Goal: Contribute content

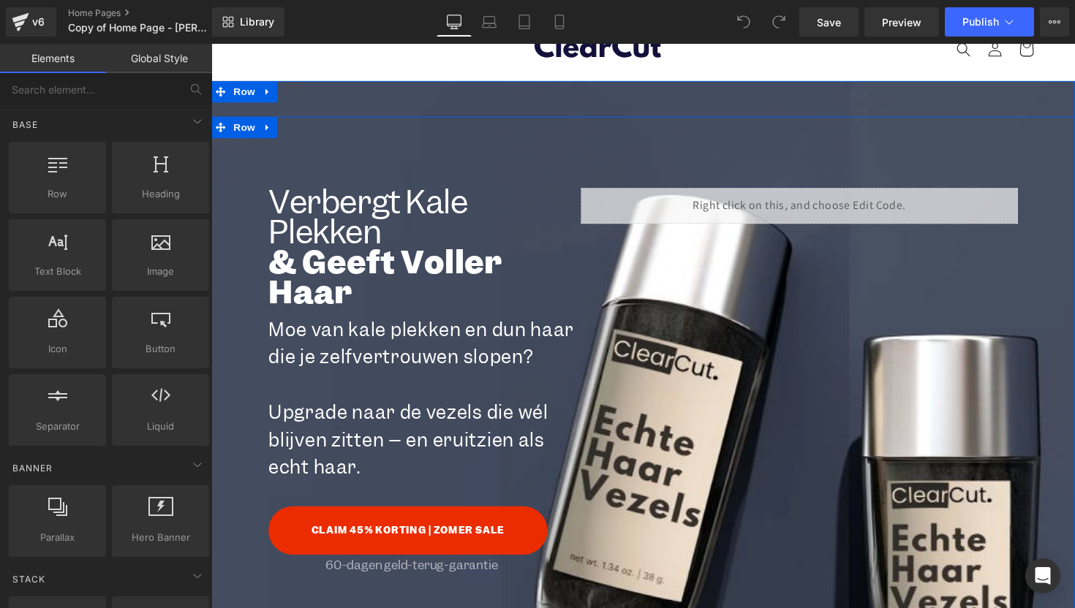
scroll to position [259, 0]
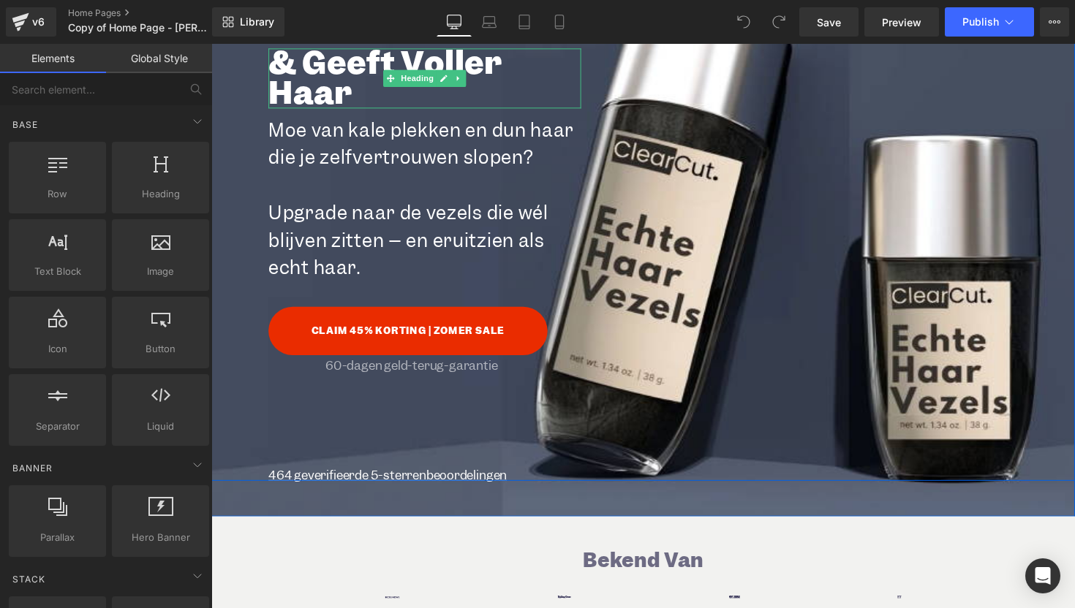
click at [545, 78] on h2 "& Geeft Voller Haar" at bounding box center [430, 79] width 320 height 61
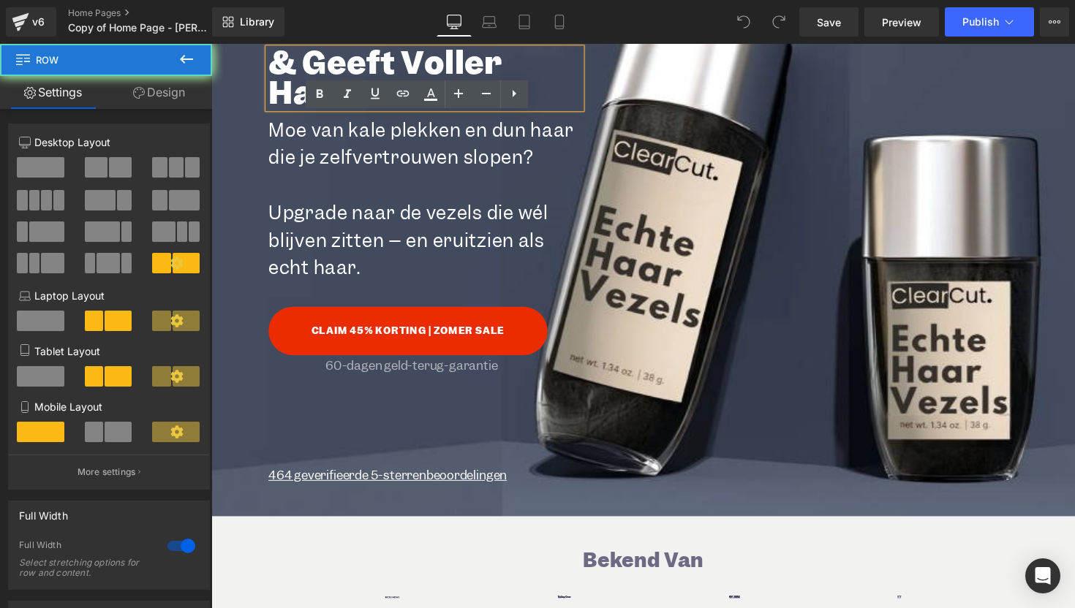
click at [633, 116] on div "Verbergt Kale Plekken Heading & Geeft Voller Haar Heading Moe van kale plekken …" at bounding box center [653, 203] width 885 height 578
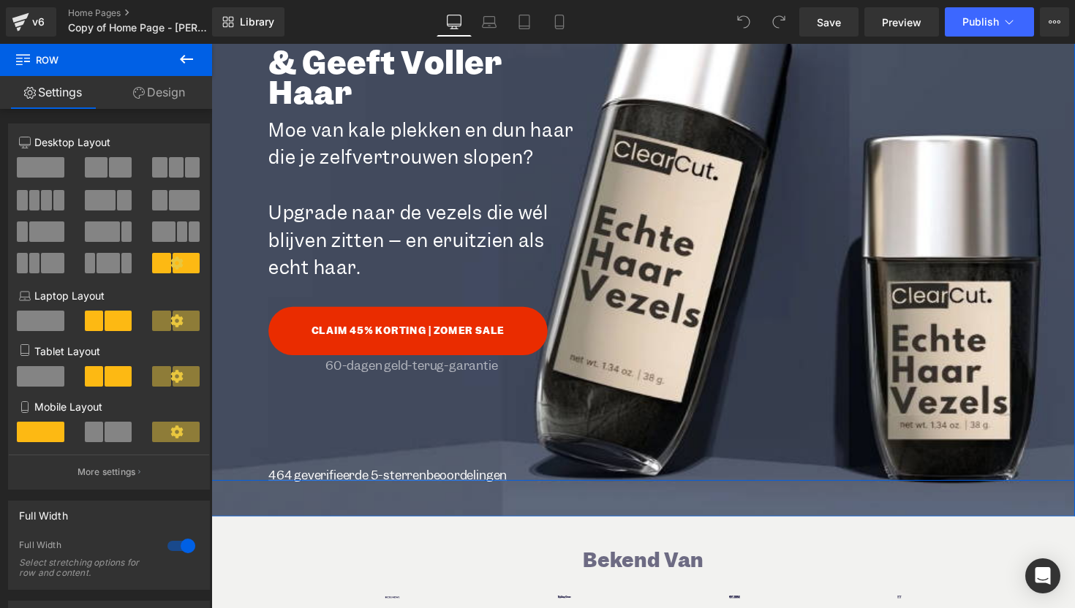
click at [691, 82] on div "Verbergt Kale Plekken Heading & Geeft Voller Haar Heading Moe van kale plekken …" at bounding box center [653, 203] width 885 height 578
click at [664, 260] on div "Verbergt Kale Plekken Heading & Geeft Voller Haar Heading Moe van kale plekken …" at bounding box center [653, 203] width 885 height 578
click at [229, 400] on div "Verbergt Kale Plekken Heading & Geeft Voller Haar Heading Moe van kale plekken …" at bounding box center [653, 203] width 885 height 578
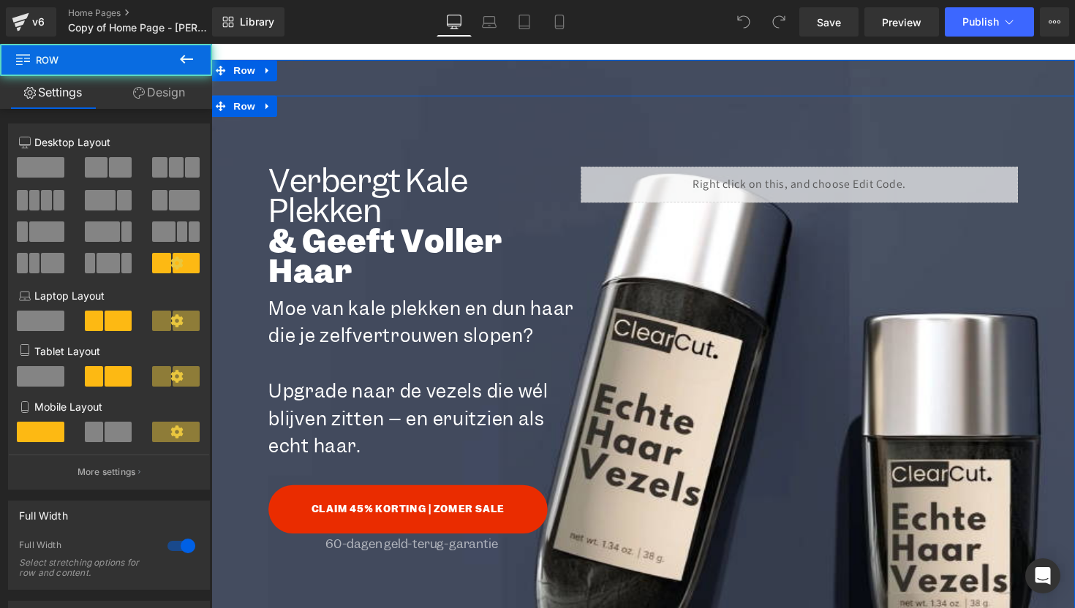
scroll to position [0, 0]
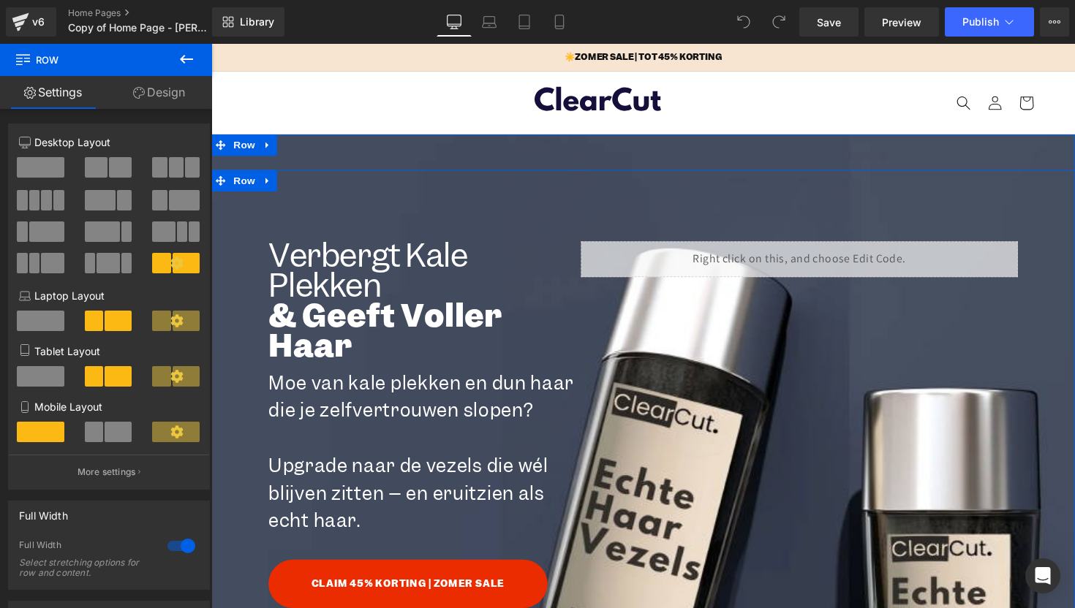
click at [732, 348] on div "Verbergt Kale Plekken Heading & Geeft Voller Haar Heading Moe van kale plekken …" at bounding box center [653, 462] width 885 height 578
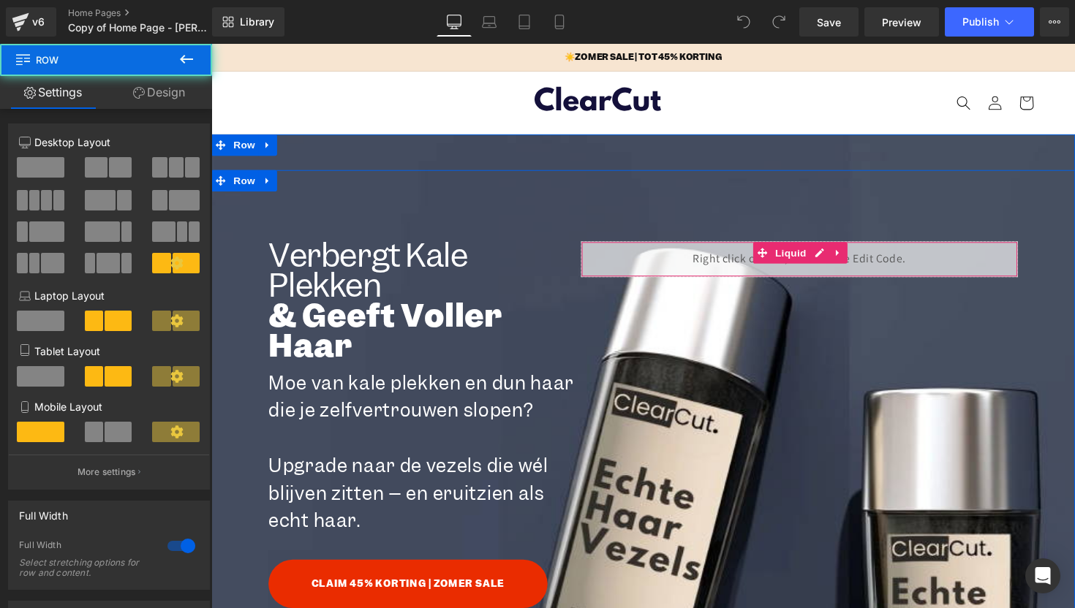
click at [657, 257] on div "Liquid" at bounding box center [813, 264] width 447 height 37
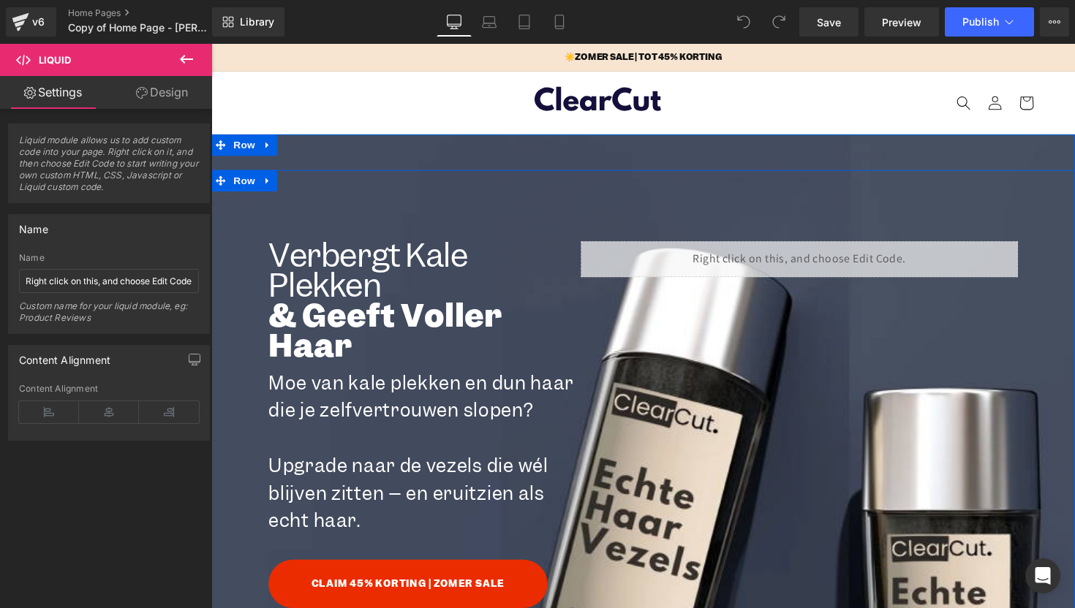
click at [737, 406] on div "Verbergt Kale Plekken Heading & Geeft Voller Haar Heading Moe van kale plekken …" at bounding box center [653, 462] width 885 height 578
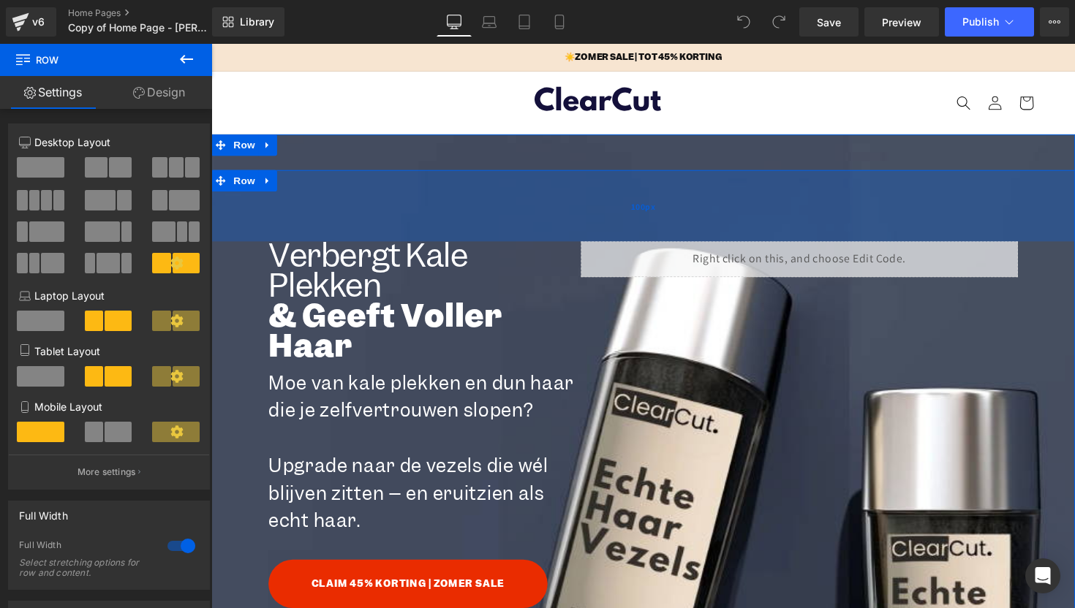
click at [352, 208] on div "100px" at bounding box center [653, 209] width 885 height 73
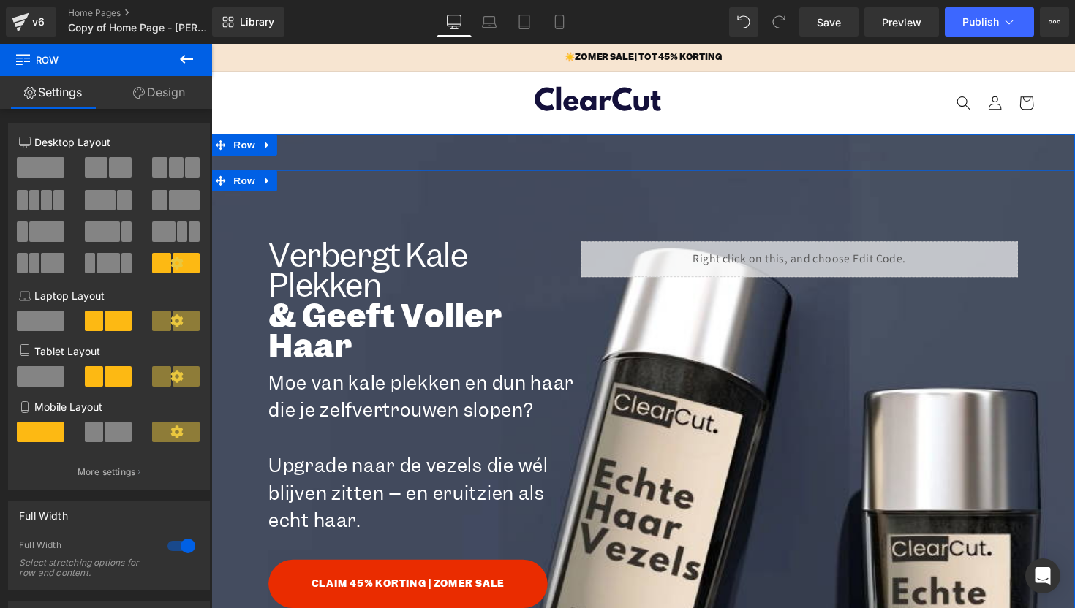
drag, startPoint x: 215, startPoint y: 273, endPoint x: 224, endPoint y: 275, distance: 9.8
click at [215, 273] on div "Verbergt Kale Plekken Heading & Geeft Voller Haar Heading Moe van kale plekken …" at bounding box center [653, 462] width 885 height 578
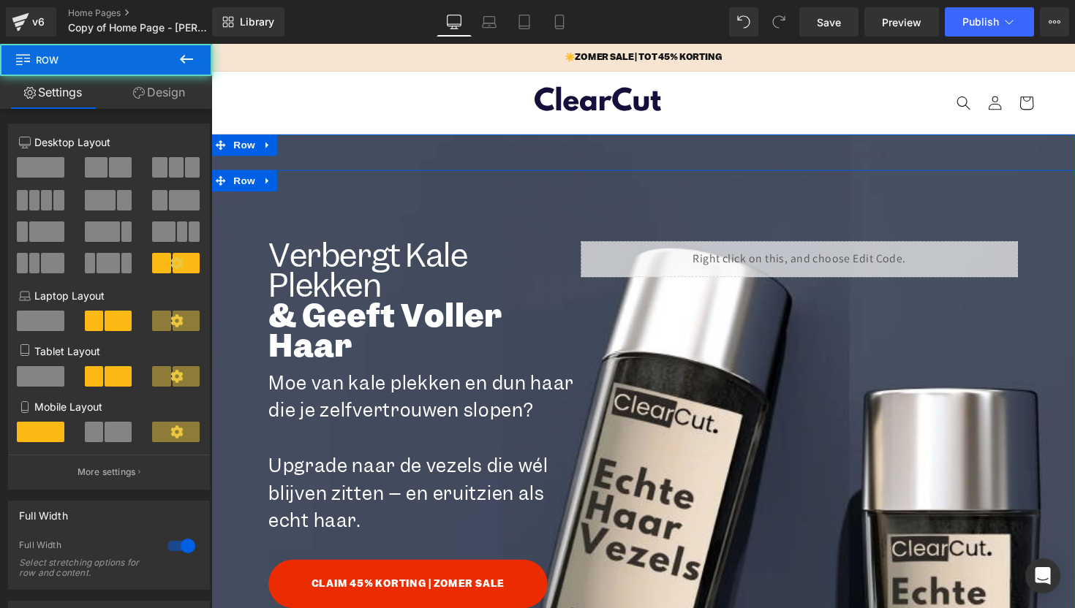
click at [338, 295] on h2 "Verbergt Kale Plekken" at bounding box center [430, 276] width 320 height 61
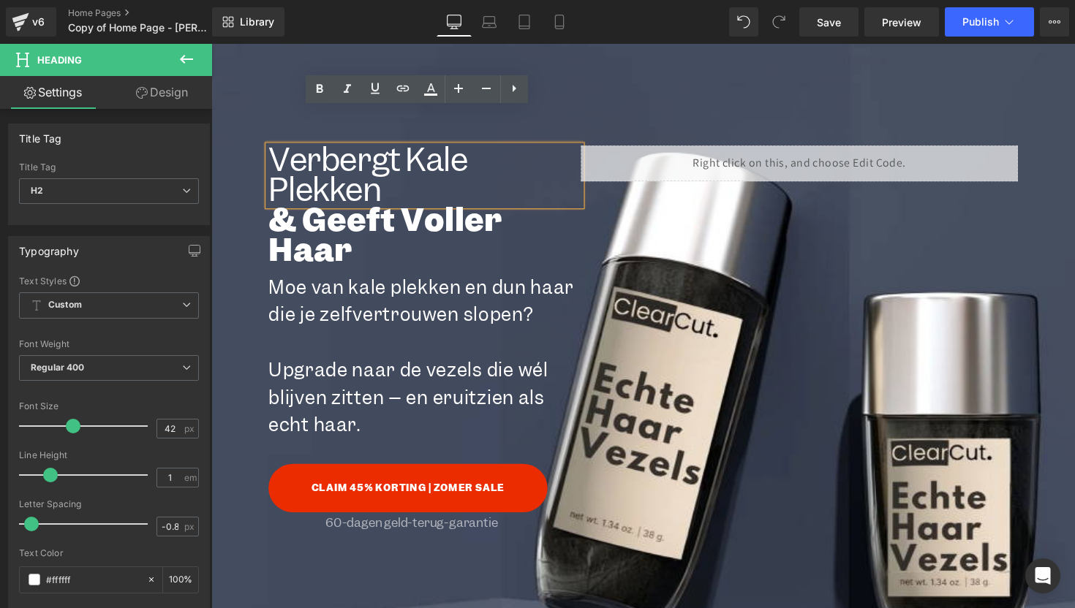
scroll to position [326, 0]
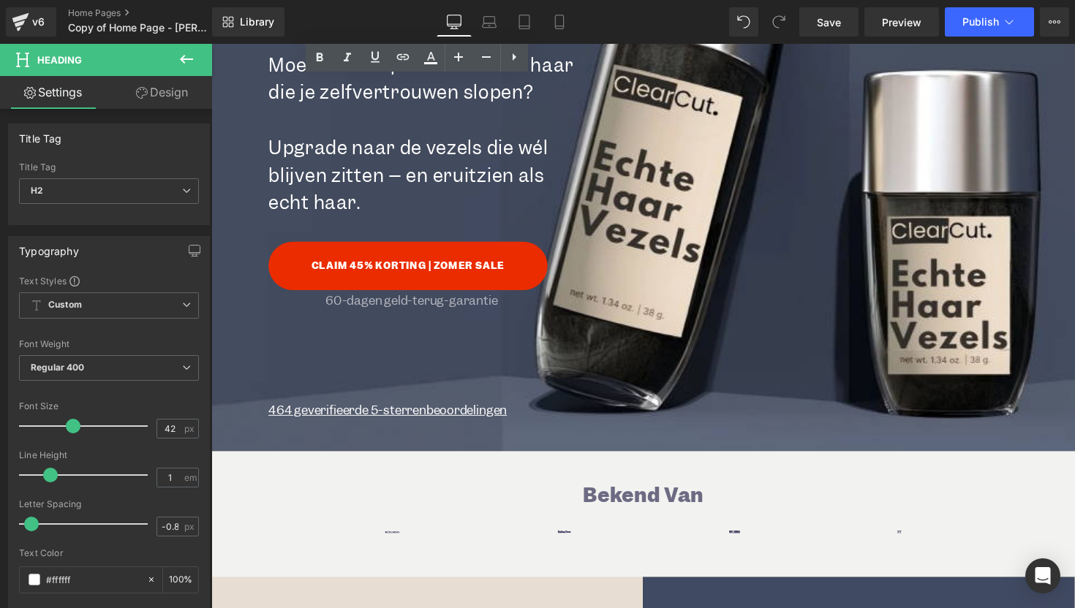
click at [651, 341] on div "Verbergt Kale Plekken Heading & Geeft Voller Haar Heading Moe van kale plekken …" at bounding box center [653, 136] width 885 height 578
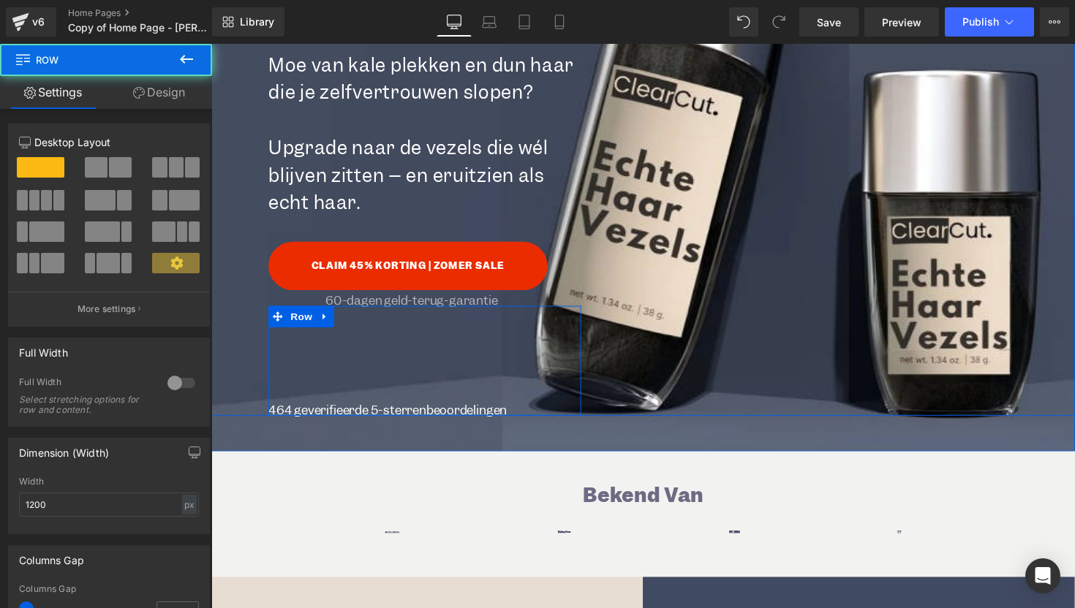
click at [532, 382] on div "464 geverifieerde 5-sterrenbeoordelingen Text [GEOGRAPHIC_DATA]" at bounding box center [430, 368] width 320 height 113
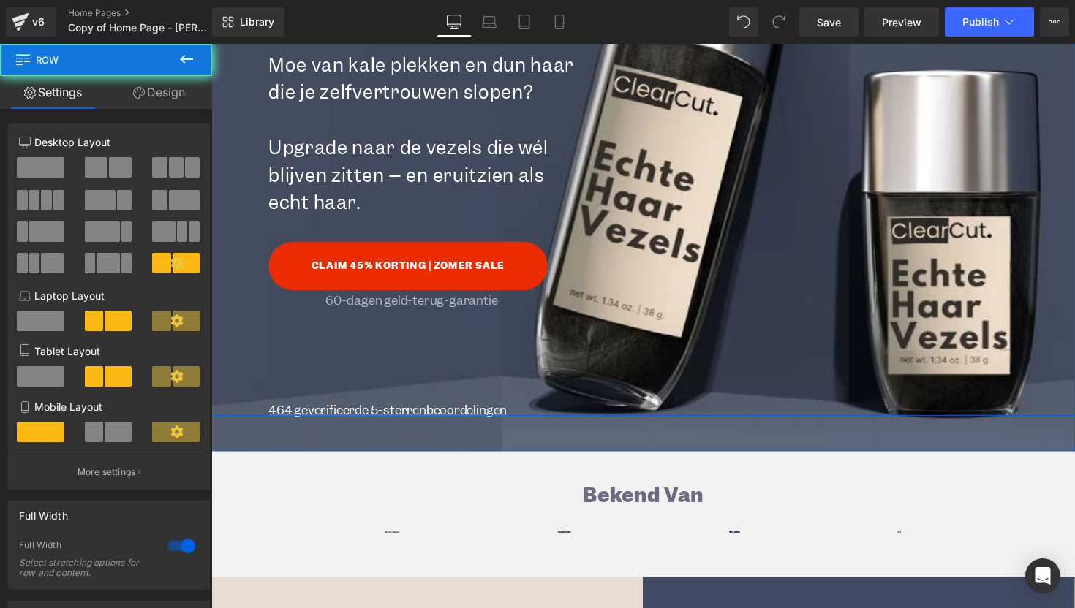
click at [701, 335] on div "Verbergt Kale Plekken Heading & Geeft Voller Haar Heading Moe van kale plekken …" at bounding box center [653, 136] width 885 height 578
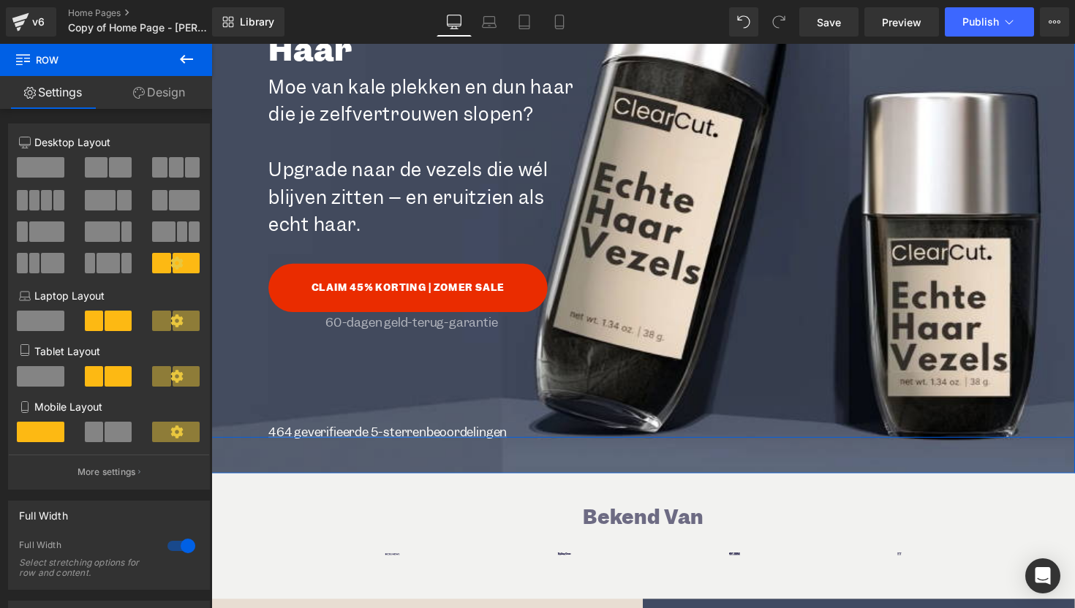
scroll to position [239, 0]
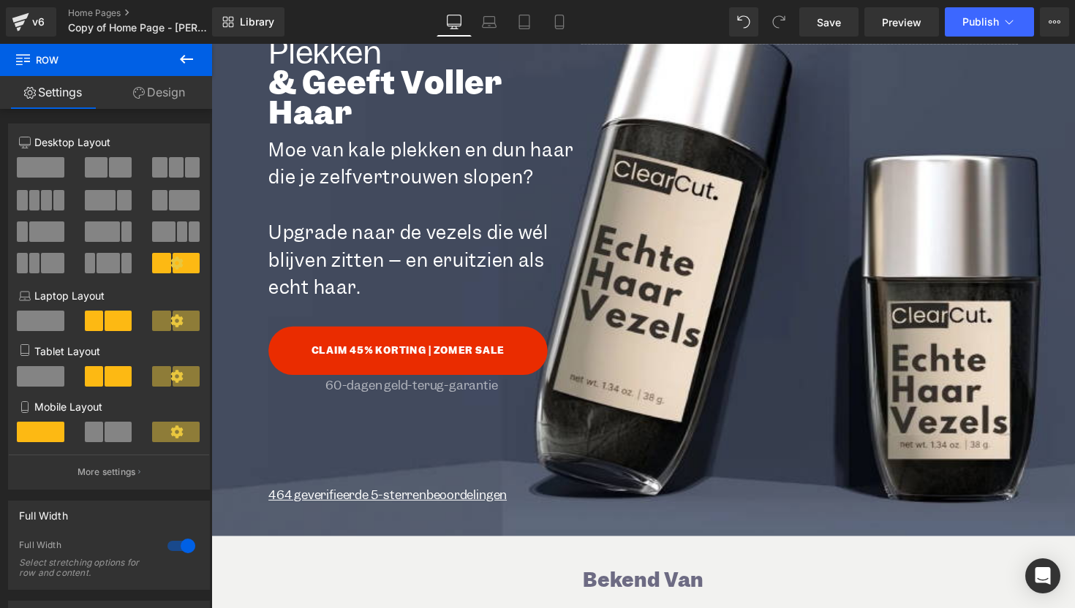
click at [192, 55] on icon at bounding box center [187, 59] width 18 height 18
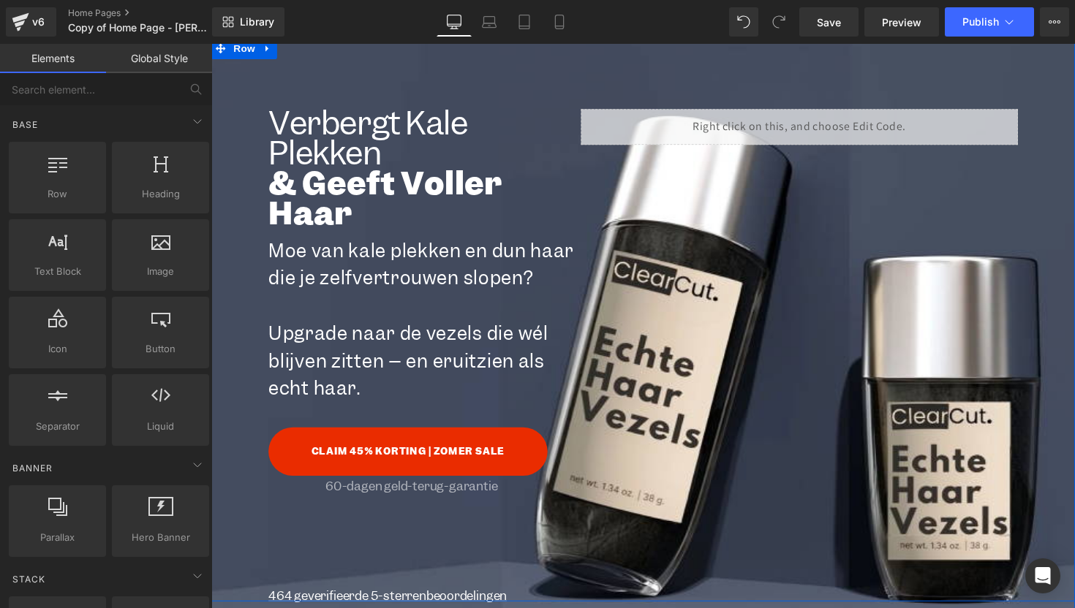
scroll to position [105, 0]
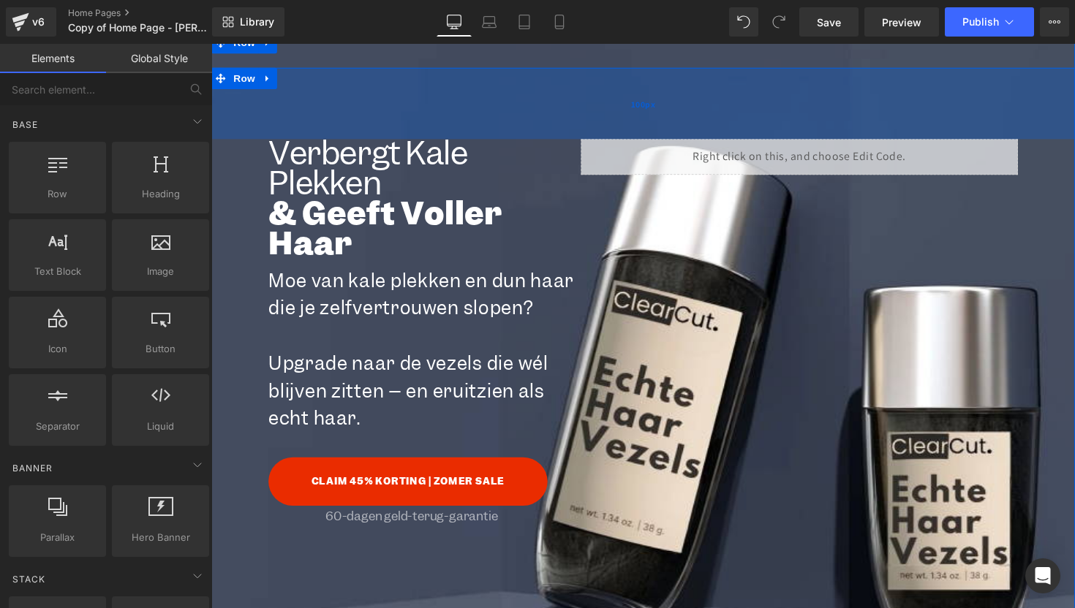
click at [345, 97] on div "100px" at bounding box center [653, 105] width 885 height 73
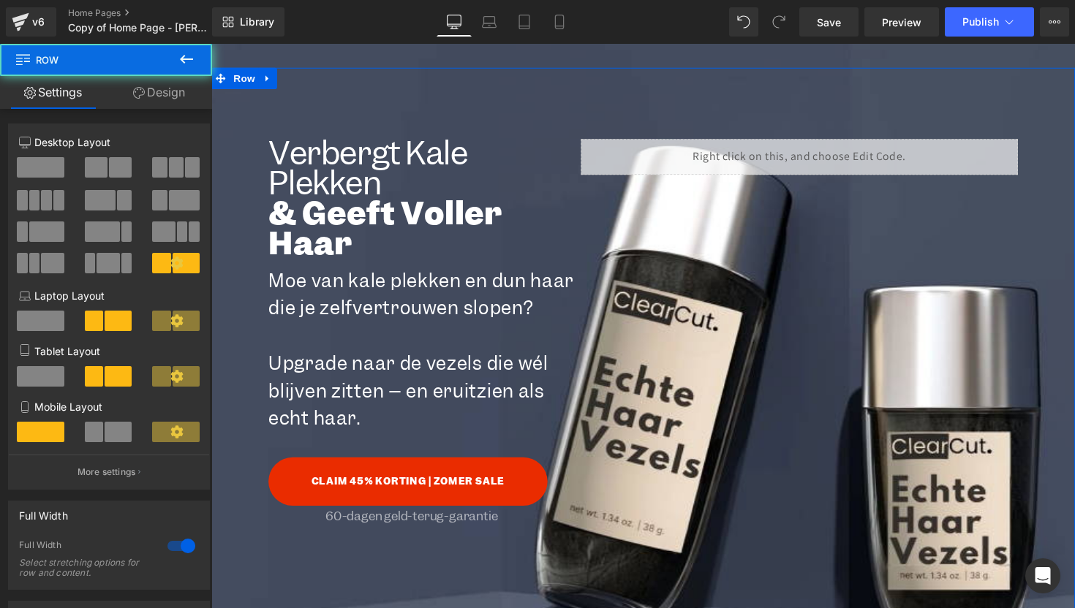
click at [140, 99] on link "Design" at bounding box center [159, 92] width 106 height 33
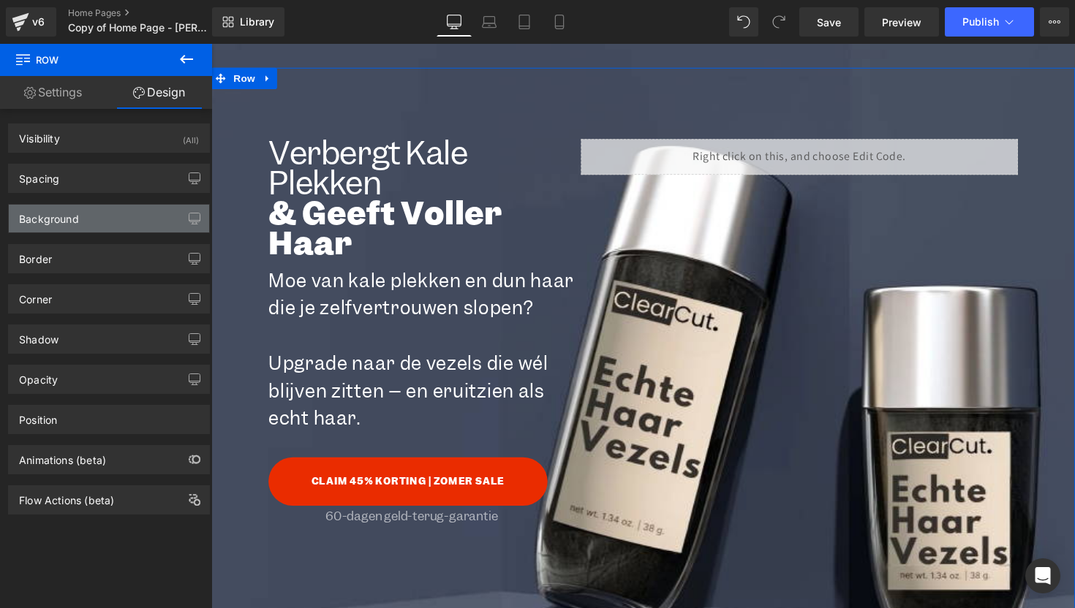
click at [105, 219] on div "Background" at bounding box center [109, 219] width 200 height 28
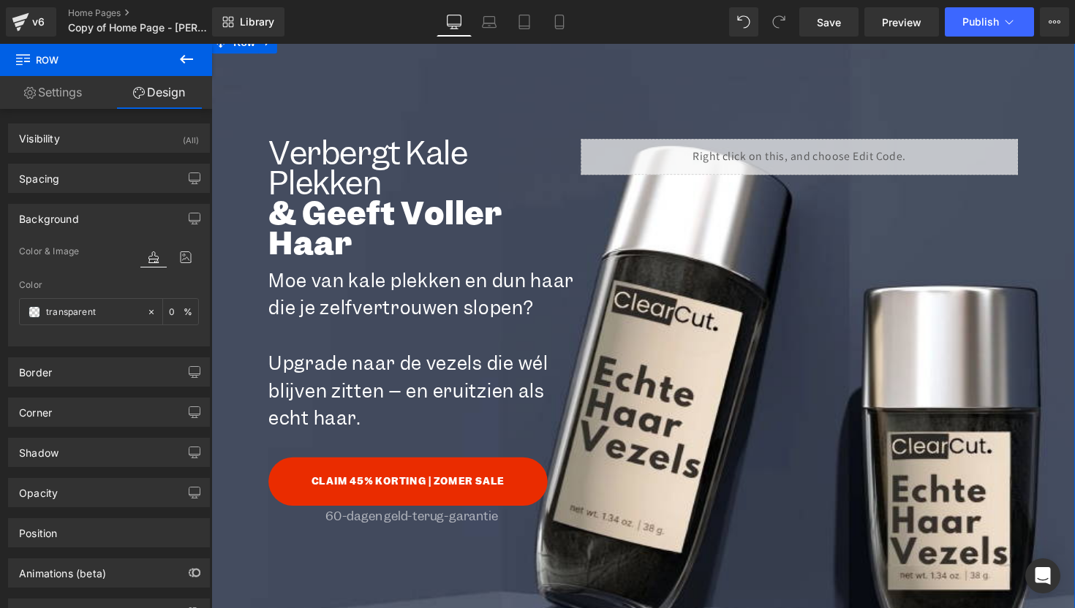
click at [378, 50] on div "Verbergt Kale Plekken Heading & Geeft Voller Haar Heading Moe van kale plekken …" at bounding box center [653, 357] width 885 height 651
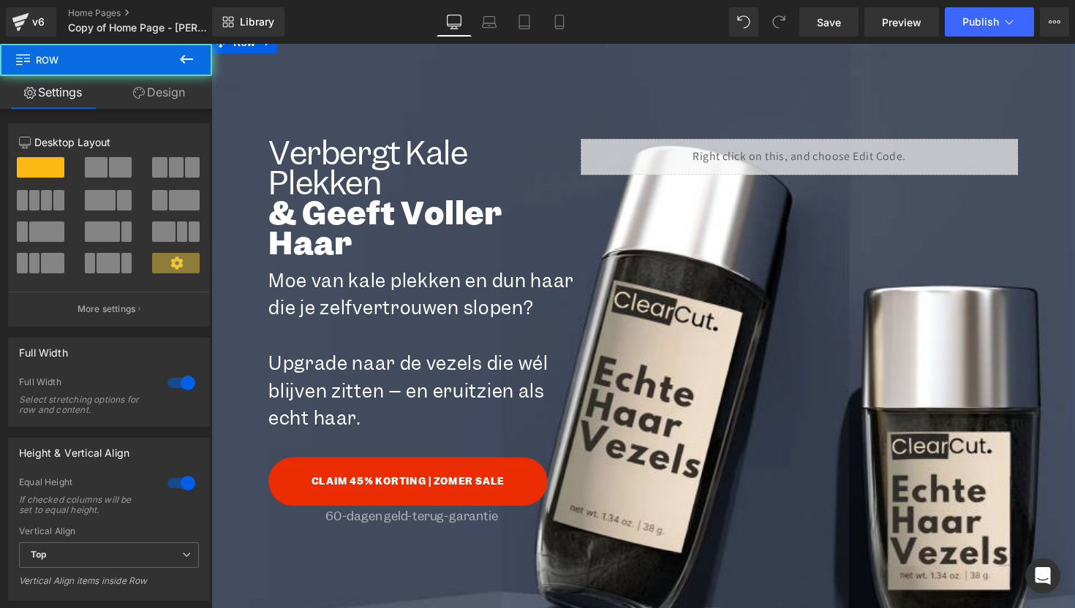
click at [146, 102] on link "Design" at bounding box center [159, 92] width 106 height 33
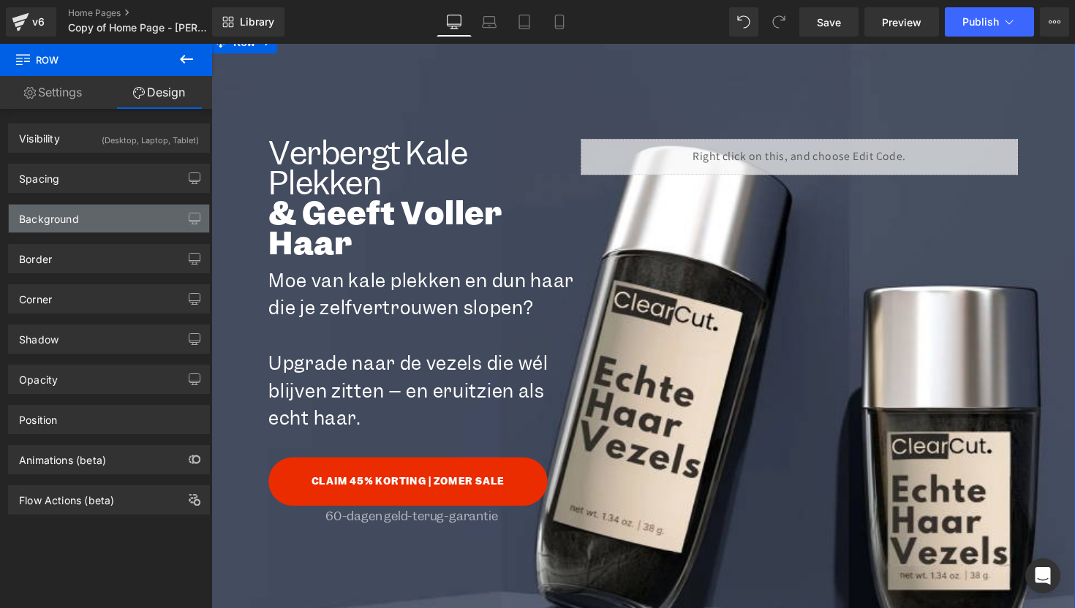
click at [79, 223] on div "Background" at bounding box center [109, 219] width 200 height 28
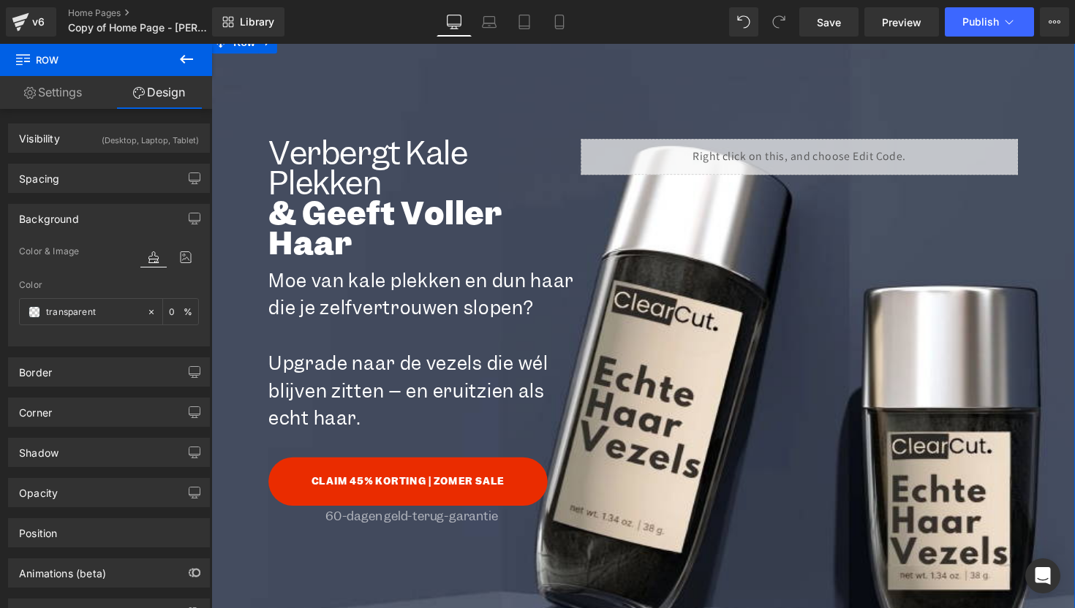
click at [166, 253] on div at bounding box center [169, 257] width 58 height 19
click at [173, 256] on icon at bounding box center [186, 257] width 26 height 19
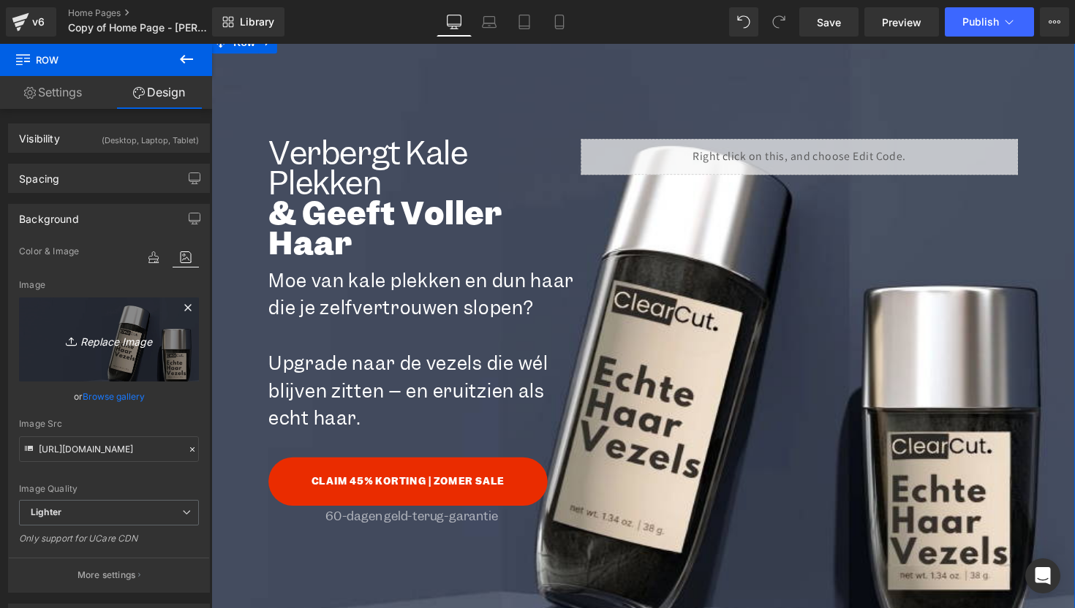
click at [140, 339] on icon "Replace Image" at bounding box center [108, 339] width 117 height 18
type input "C:\fakepath\ConceptTheme-HP-IMG-MOBILE3-1.webp"
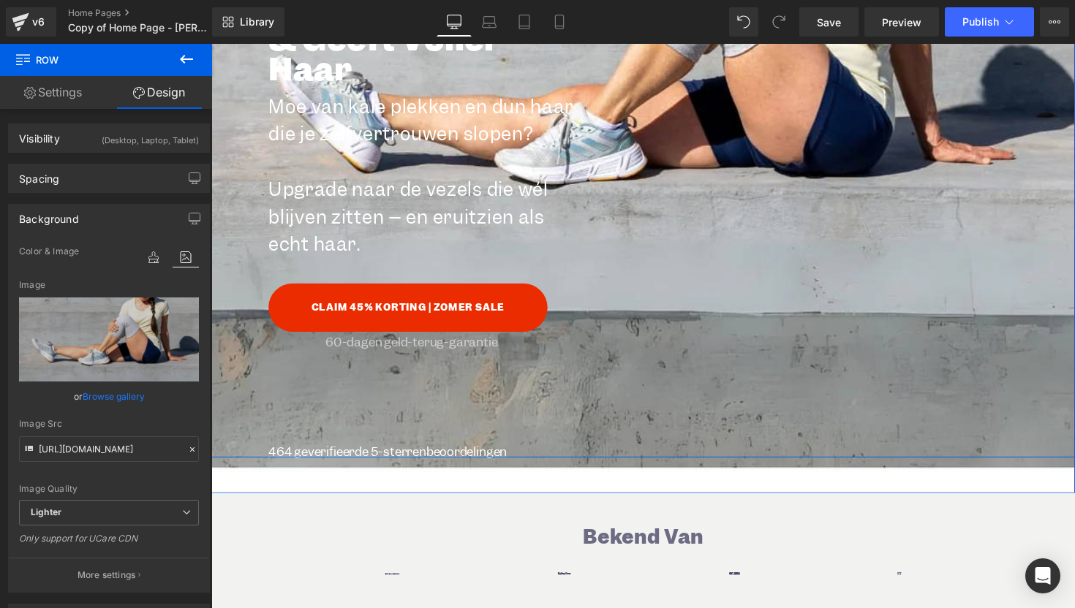
scroll to position [0, 0]
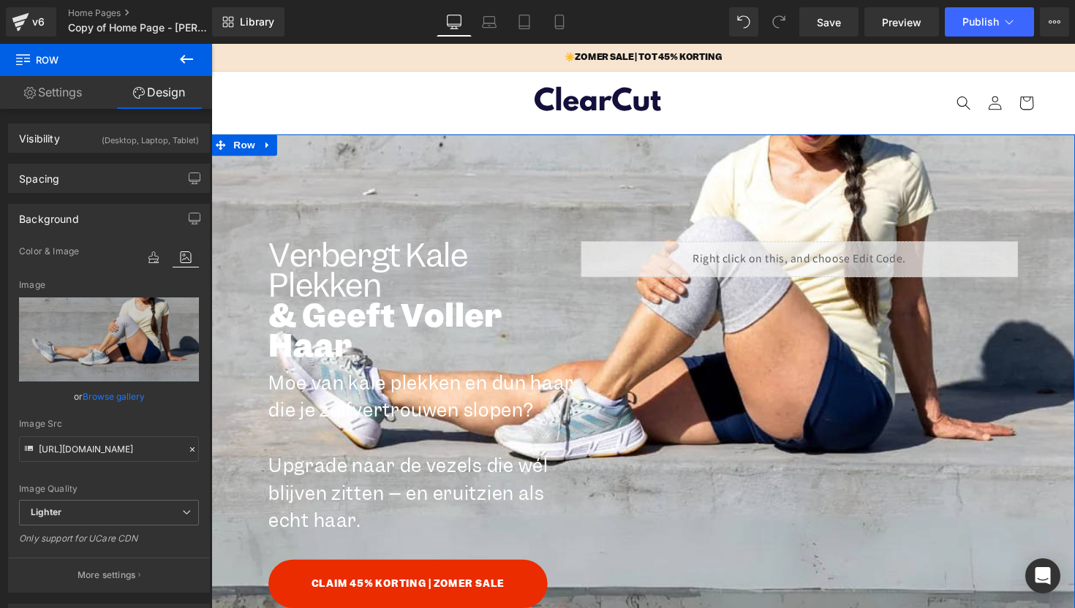
click at [748, 159] on div "Verbergt Kale Plekken Heading & Geeft Voller Haar Heading Moe van kale plekken …" at bounding box center [653, 462] width 885 height 651
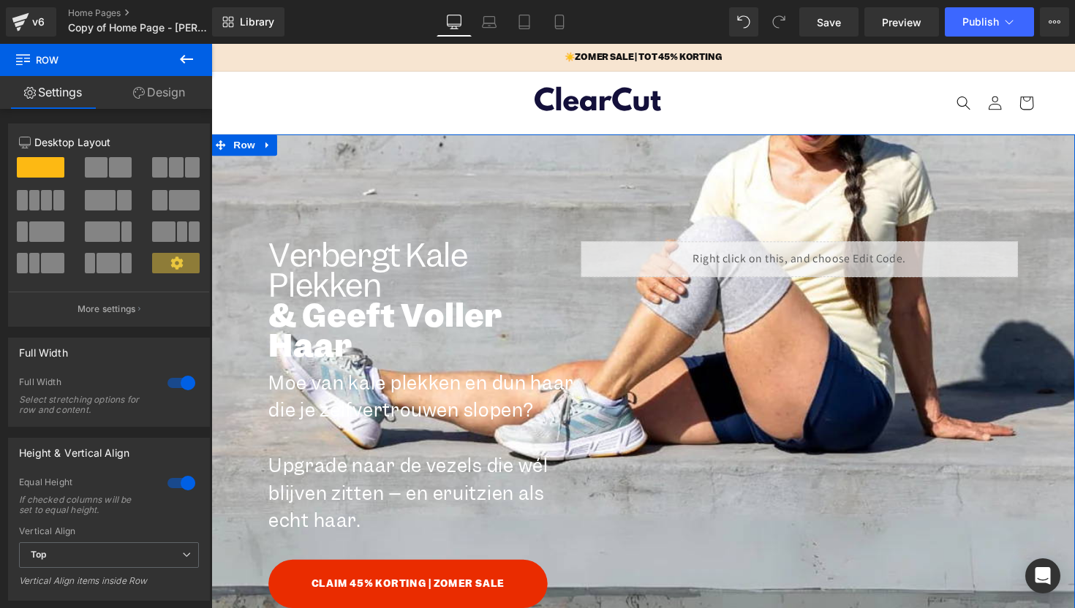
click at [187, 89] on link "Design" at bounding box center [159, 92] width 106 height 33
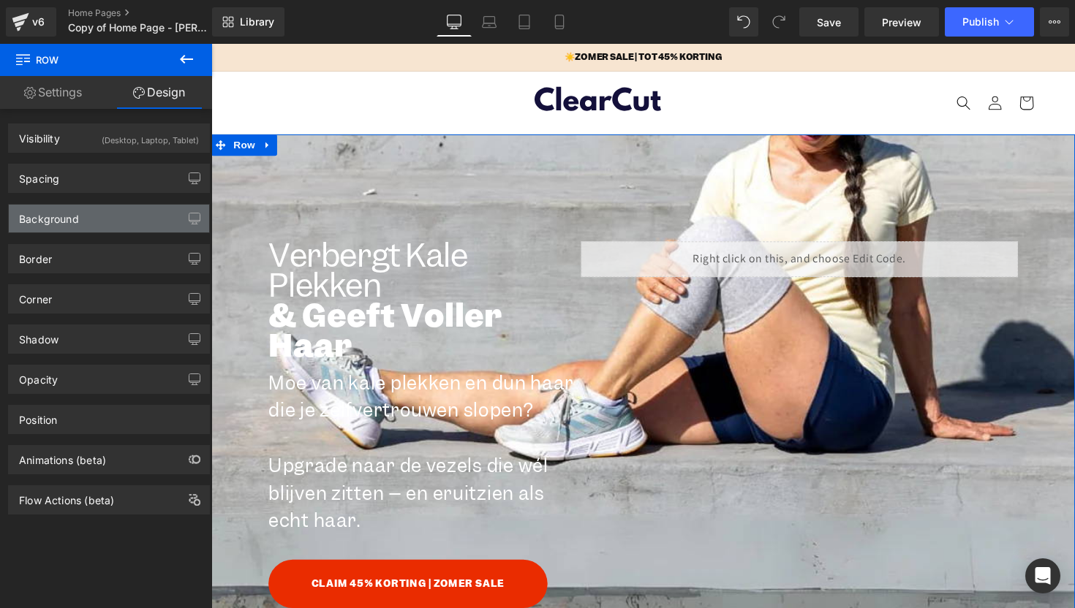
click at [132, 218] on div "Background" at bounding box center [109, 219] width 200 height 28
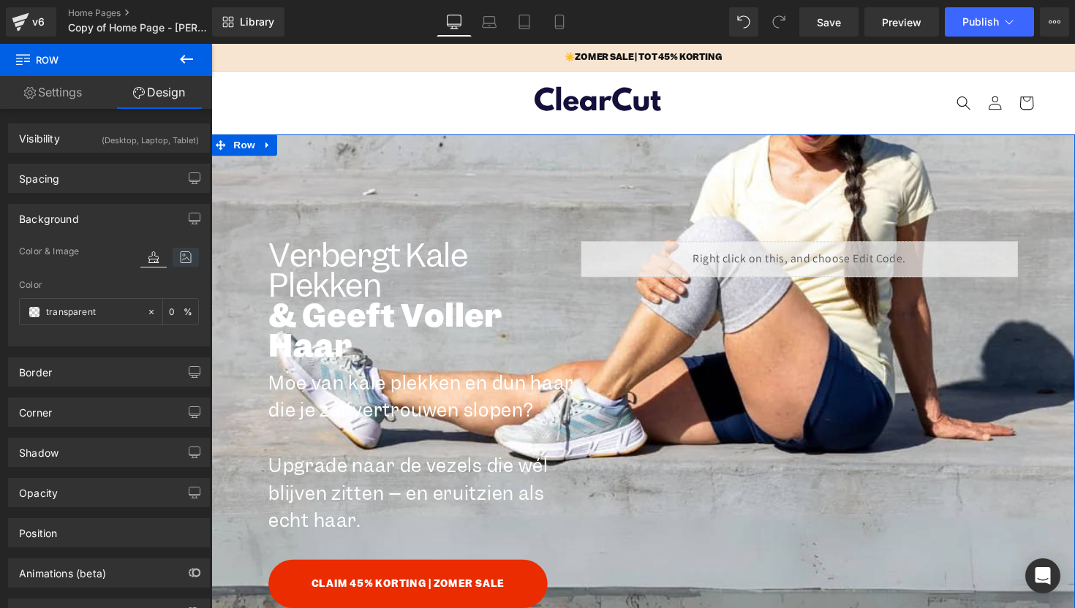
click at [175, 254] on icon at bounding box center [186, 257] width 26 height 19
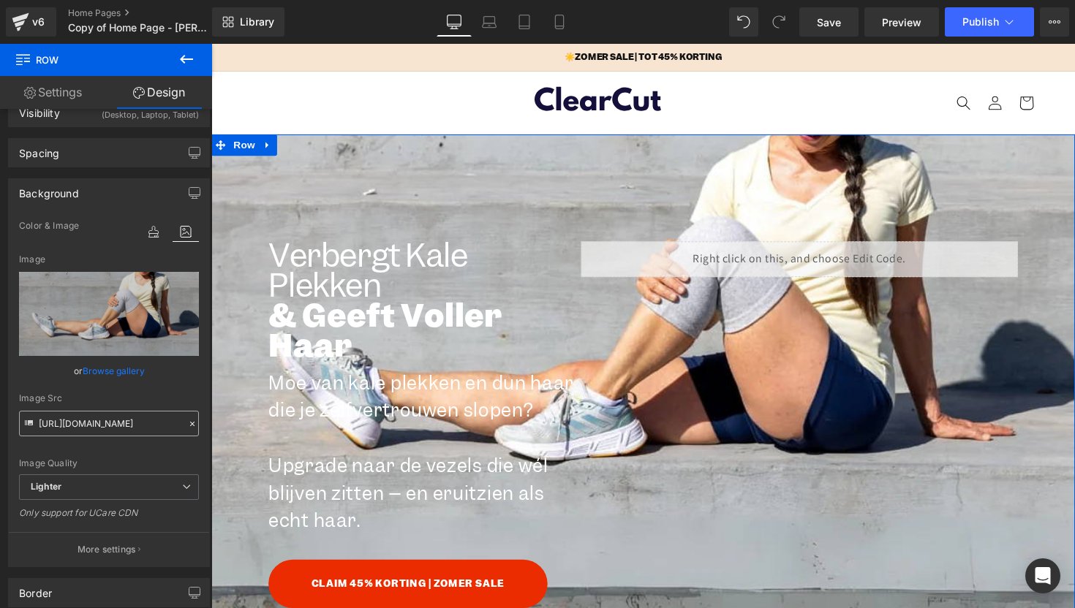
scroll to position [94, 0]
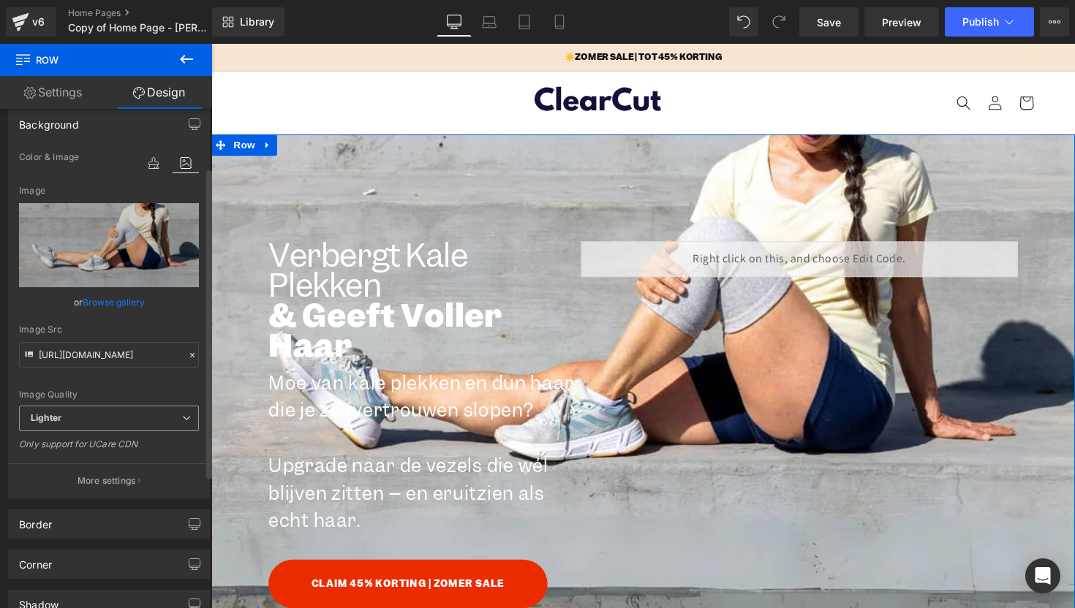
click at [133, 412] on span "Lighter" at bounding box center [109, 419] width 180 height 26
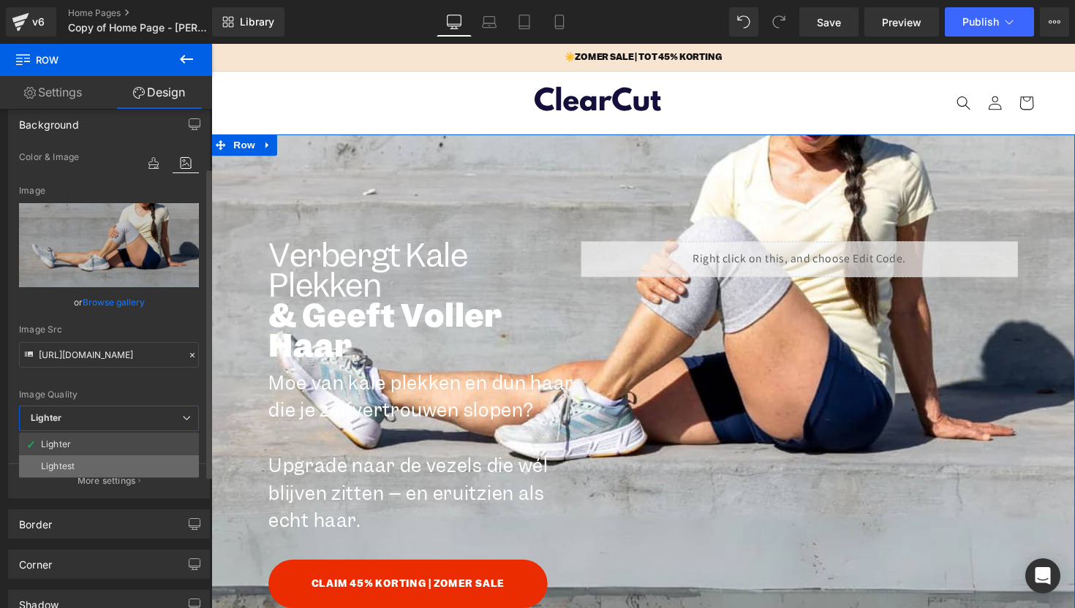
click at [124, 464] on li "Lightest" at bounding box center [109, 467] width 180 height 22
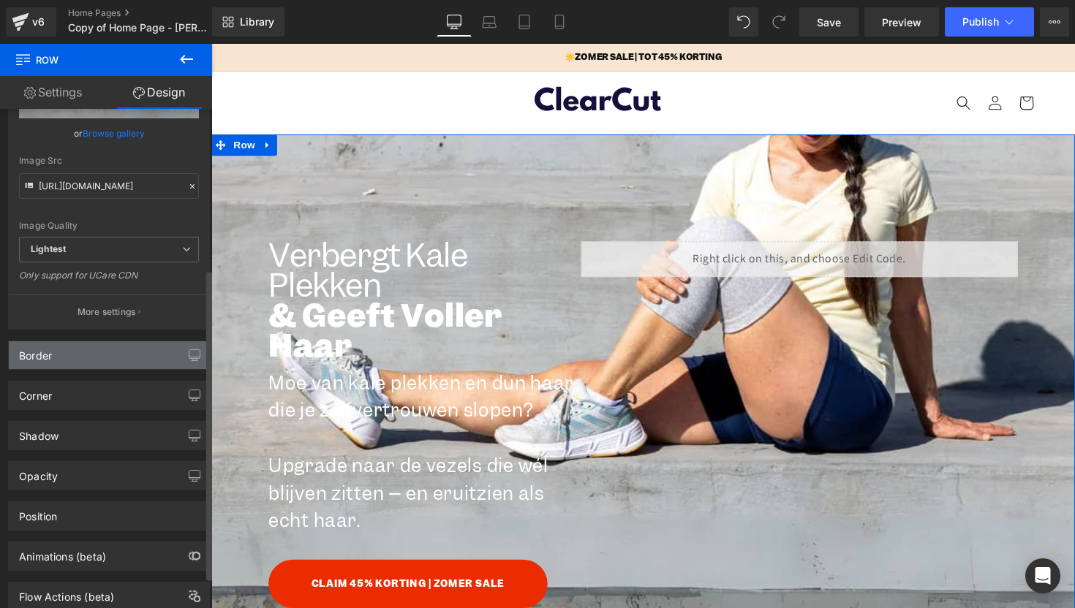
scroll to position [267, 0]
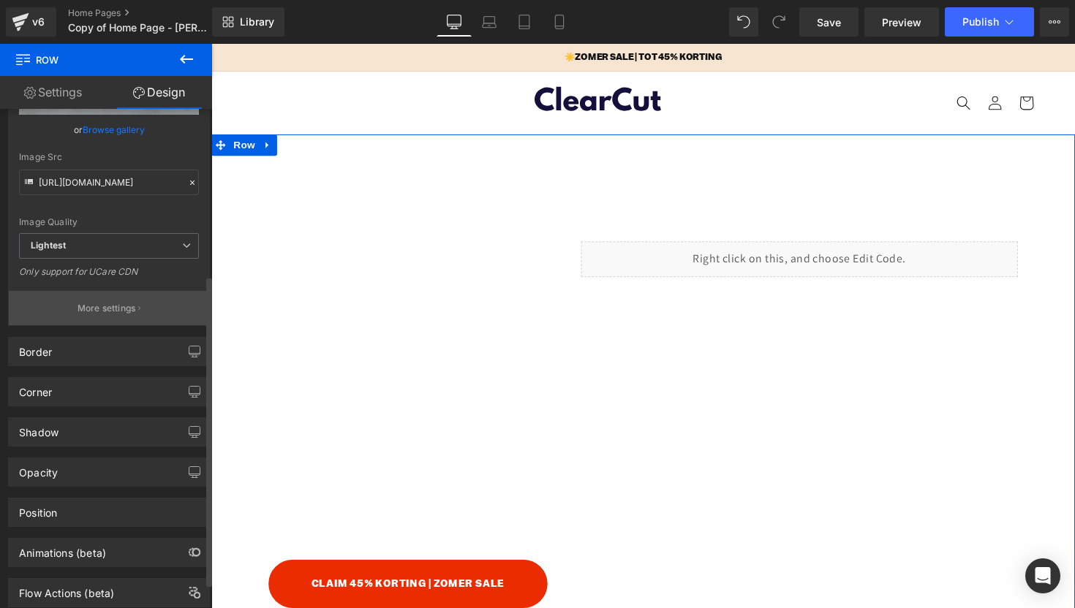
click at [123, 303] on p "More settings" at bounding box center [107, 308] width 58 height 13
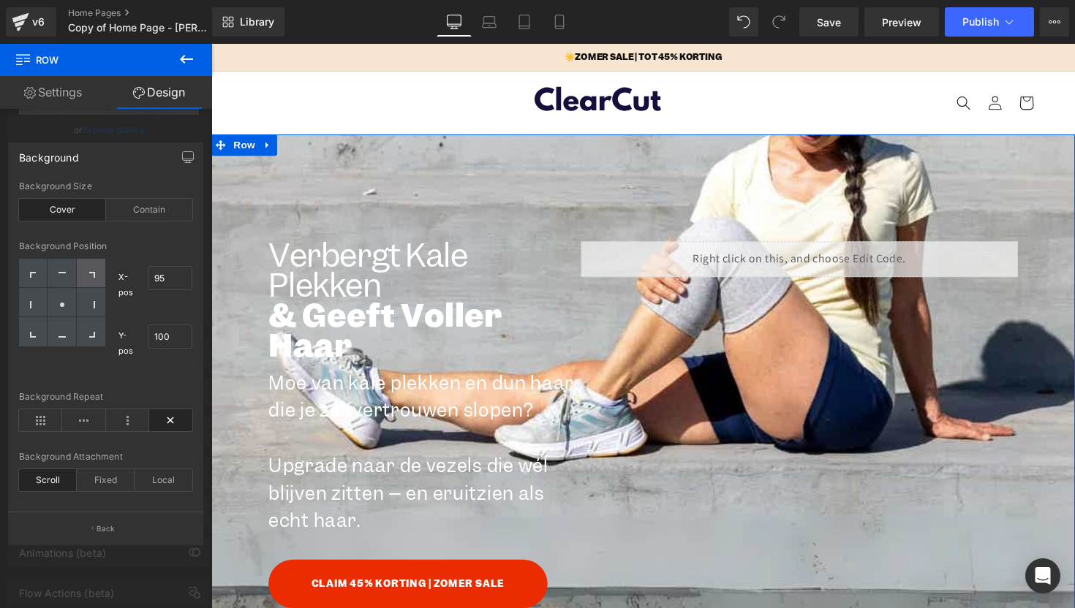
click at [94, 270] on div at bounding box center [91, 273] width 29 height 29
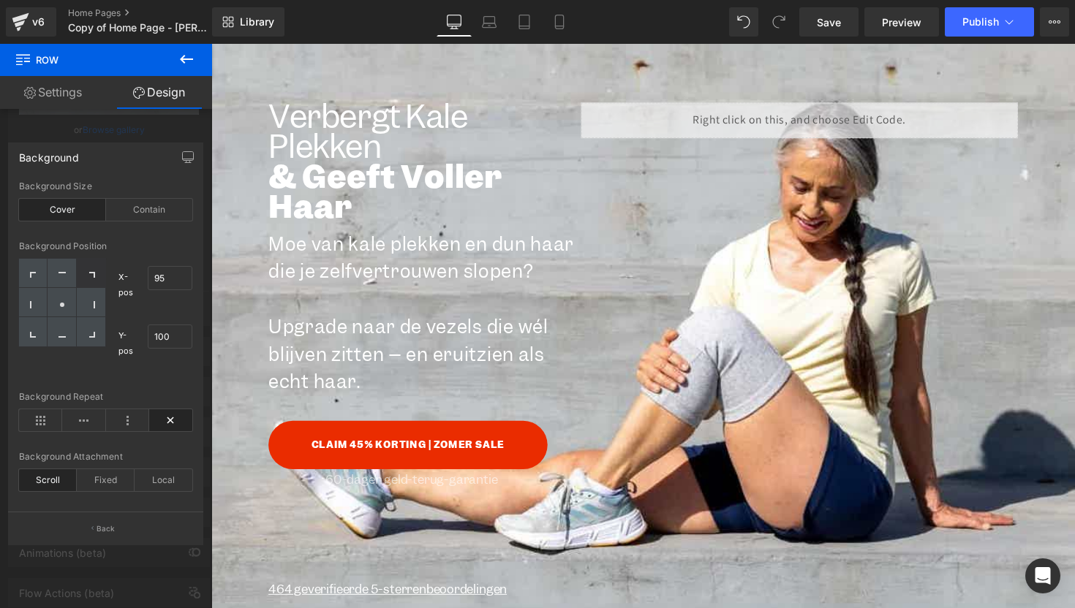
scroll to position [0, 0]
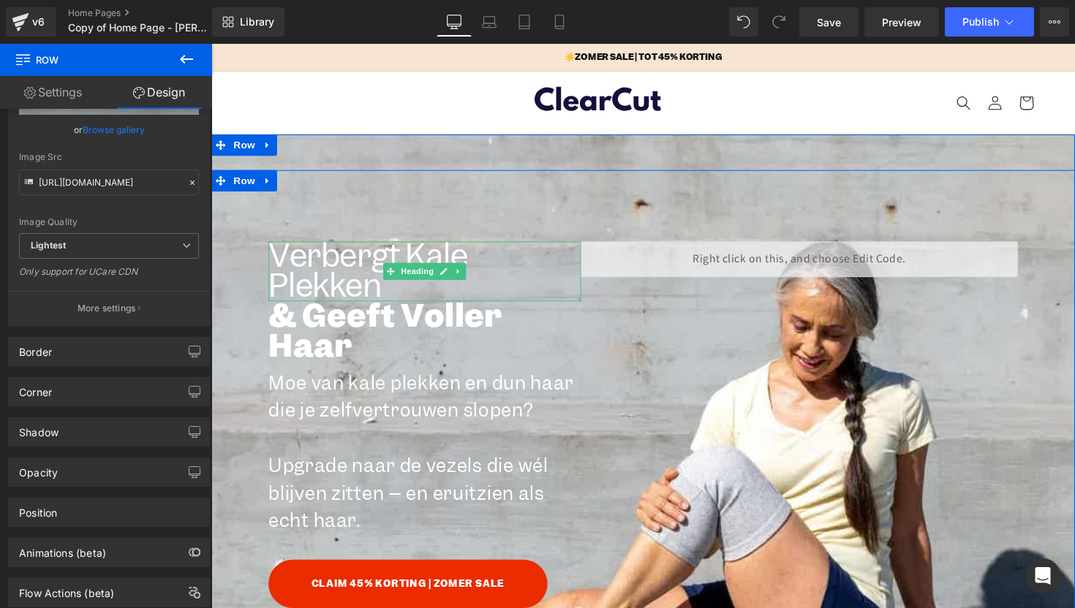
click at [353, 272] on h2 "Verbergt Kale Plekken" at bounding box center [430, 276] width 320 height 61
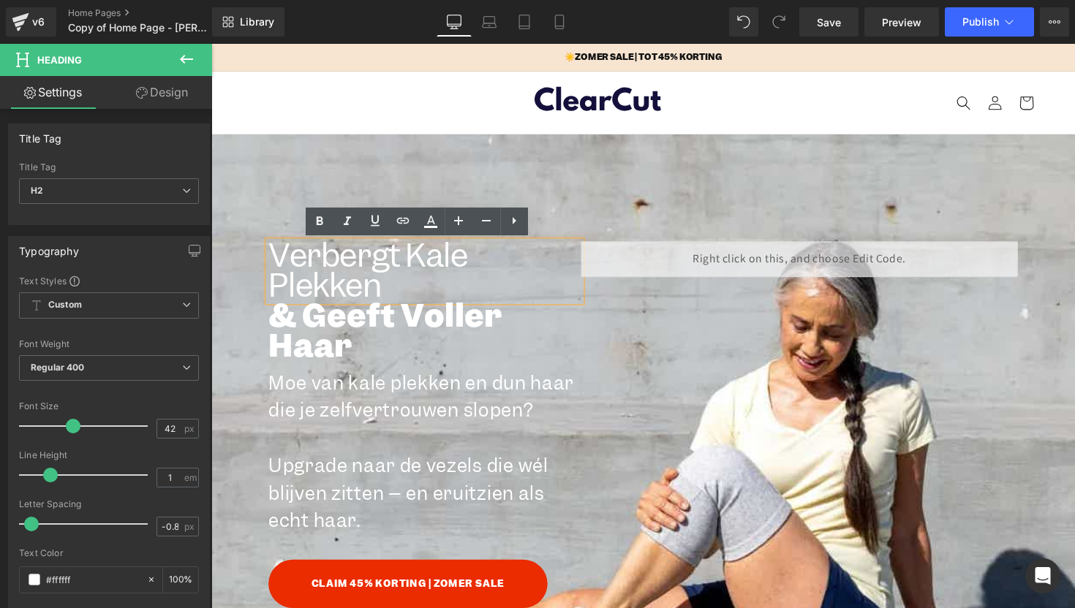
click at [615, 176] on div "Verbergt Kale Plekken Heading & Geeft Voller Haar Heading Moe van kale plekken …" at bounding box center [653, 462] width 885 height 578
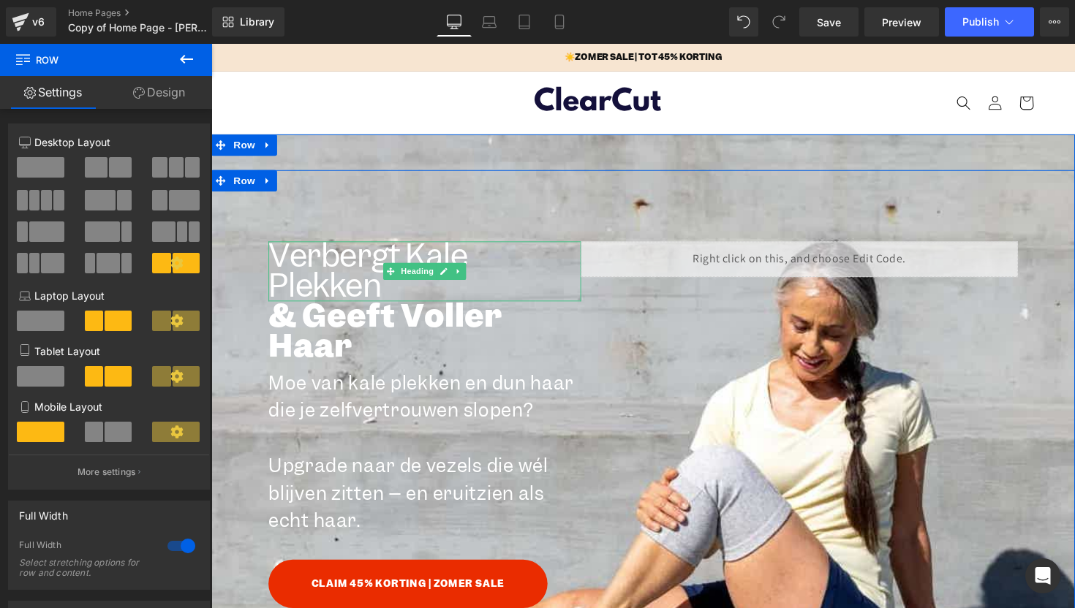
click at [540, 271] on h2 "Verbergt Kale Plekken" at bounding box center [430, 276] width 320 height 61
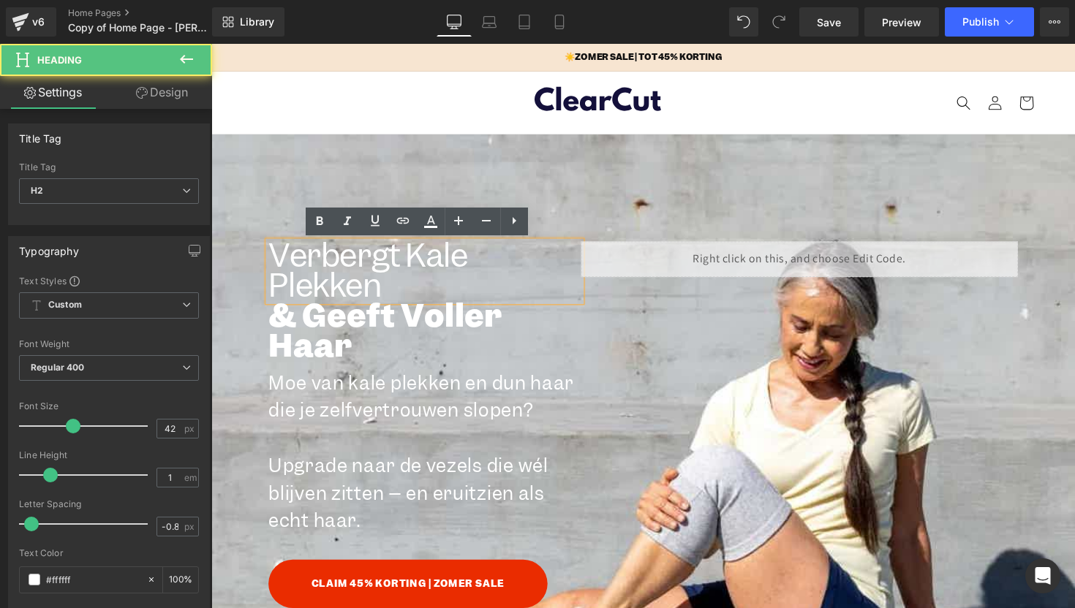
click at [548, 166] on div "Verbergt Kale Plekken Heading & Geeft Voller Haar Heading Moe van kale plekken …" at bounding box center [653, 462] width 885 height 651
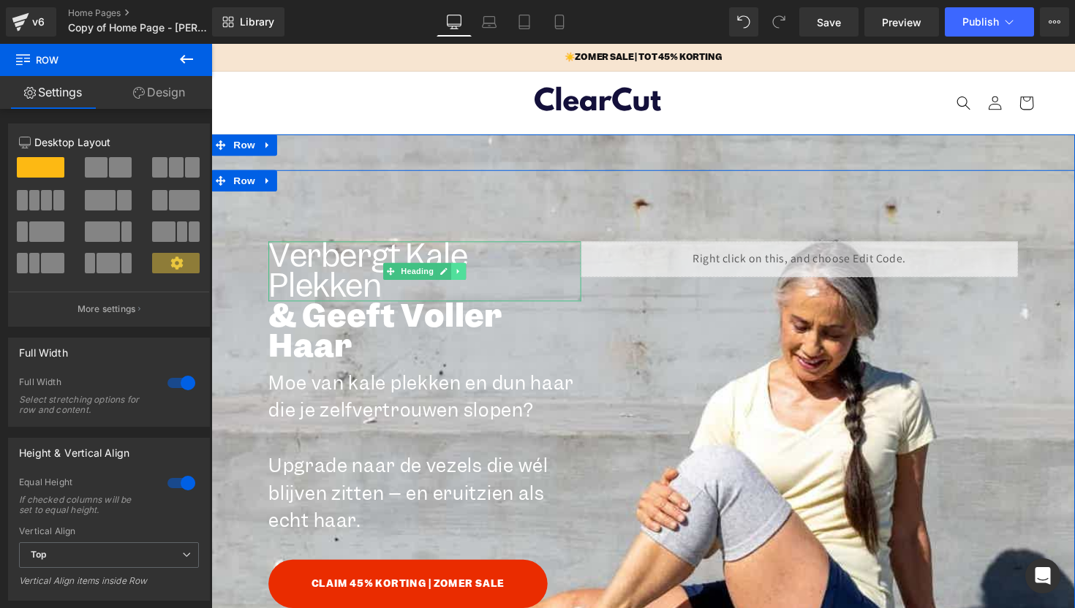
click at [461, 270] on link at bounding box center [464, 277] width 15 height 18
click at [468, 273] on icon at bounding box center [472, 277] width 8 height 8
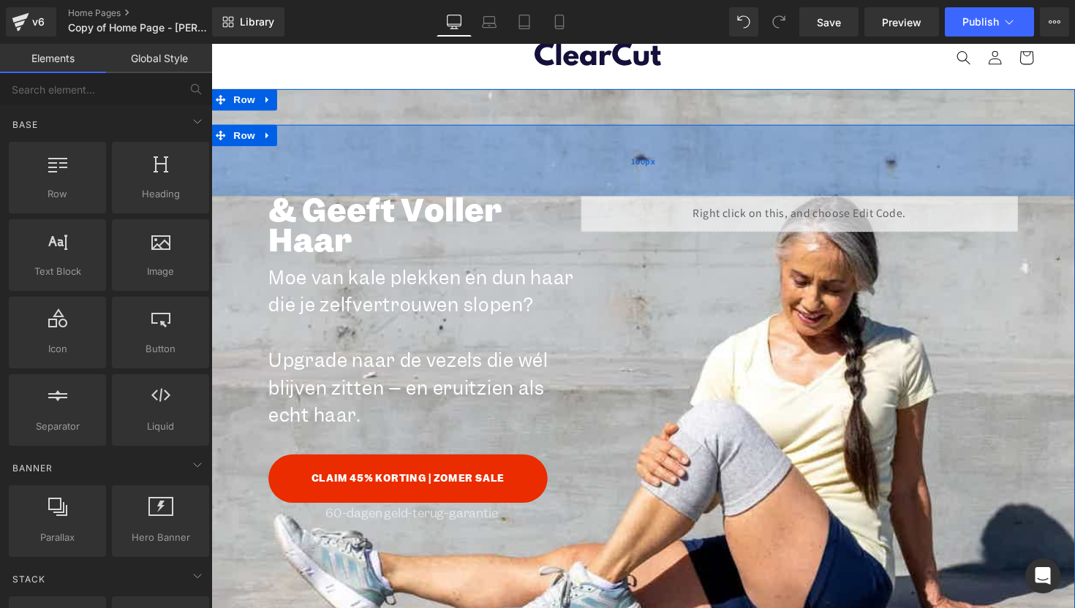
scroll to position [111, 0]
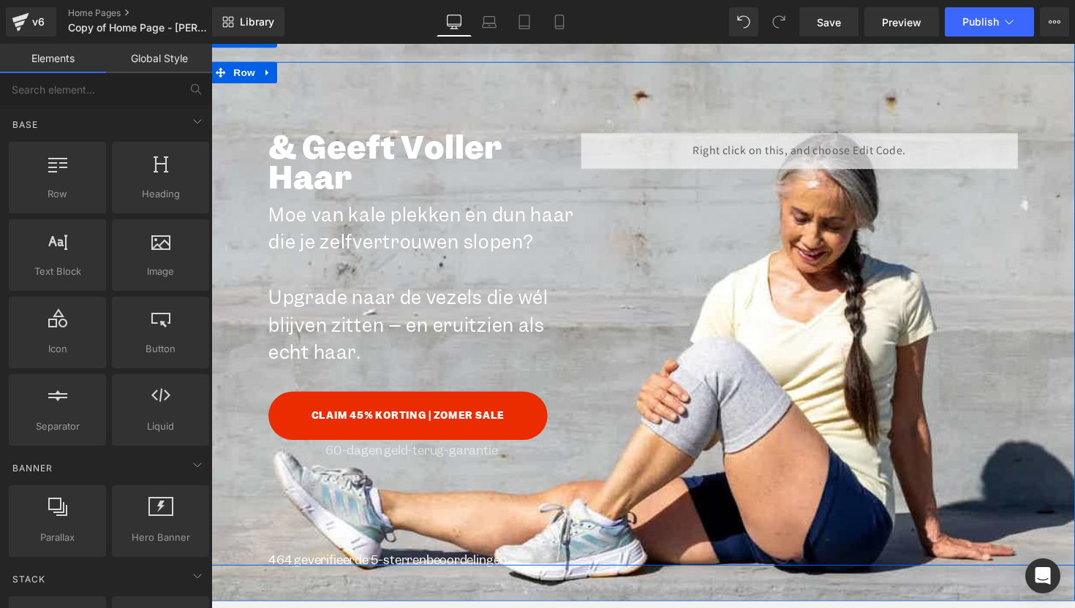
click at [358, 190] on h2 "& Geeft Voller Haar" at bounding box center [430, 165] width 320 height 61
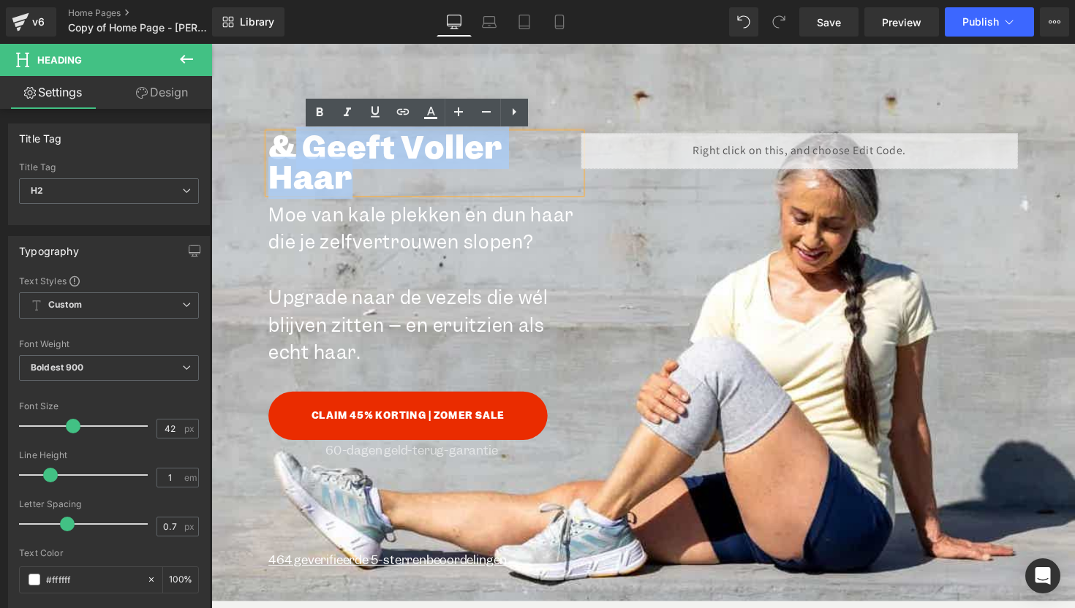
drag, startPoint x: 359, startPoint y: 183, endPoint x: 291, endPoint y: 159, distance: 72.2
click at [291, 159] on h2 "& Geeft Voller Haar" at bounding box center [430, 165] width 320 height 61
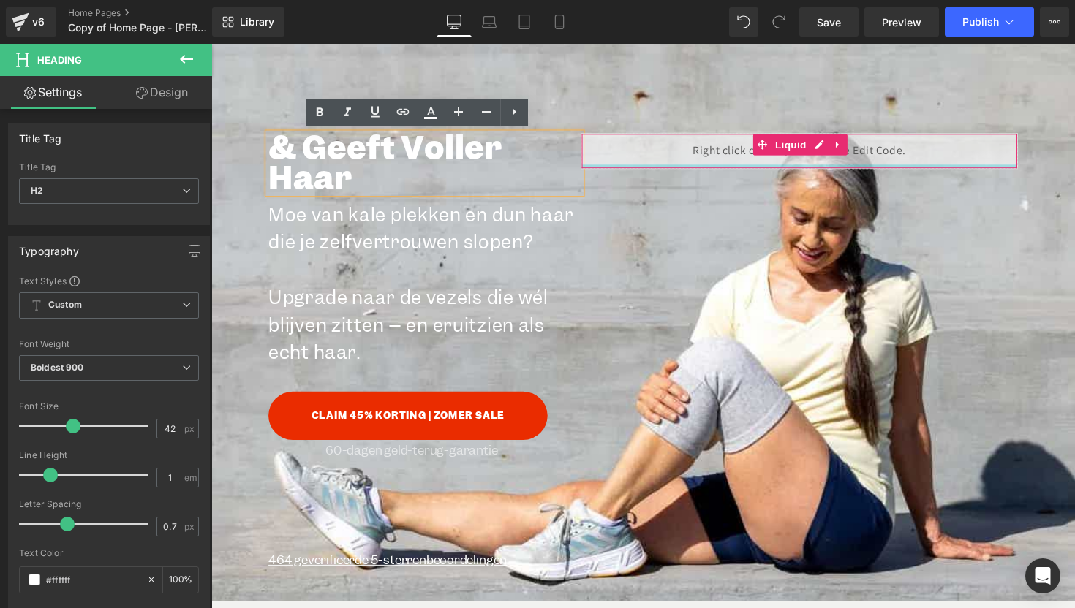
click at [698, 167] on div "Liquid" at bounding box center [813, 153] width 447 height 37
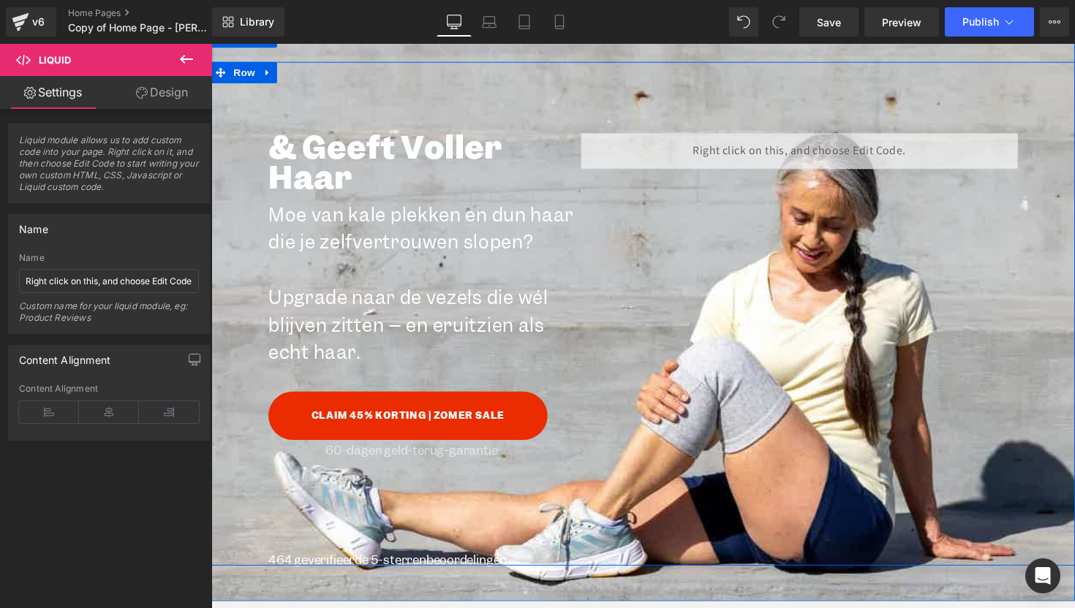
click at [646, 259] on div "& Geeft Voller Haar Heading Moe van kale plekken en dun haar die je zelfvertrou…" at bounding box center [653, 320] width 885 height 516
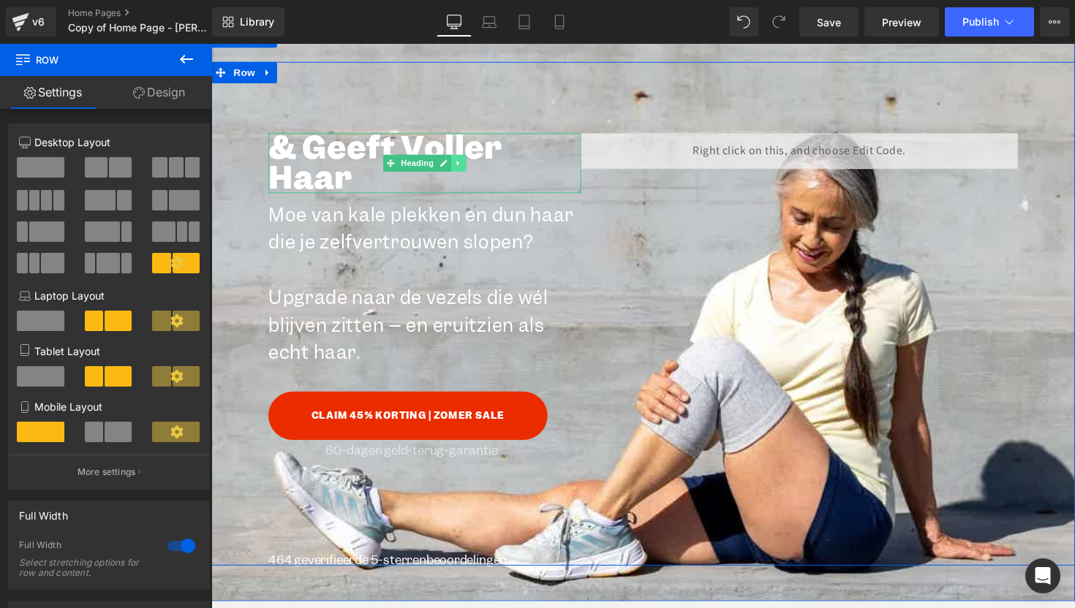
click at [463, 165] on icon at bounding box center [464, 166] width 2 height 5
click at [472, 168] on link at bounding box center [471, 166] width 15 height 18
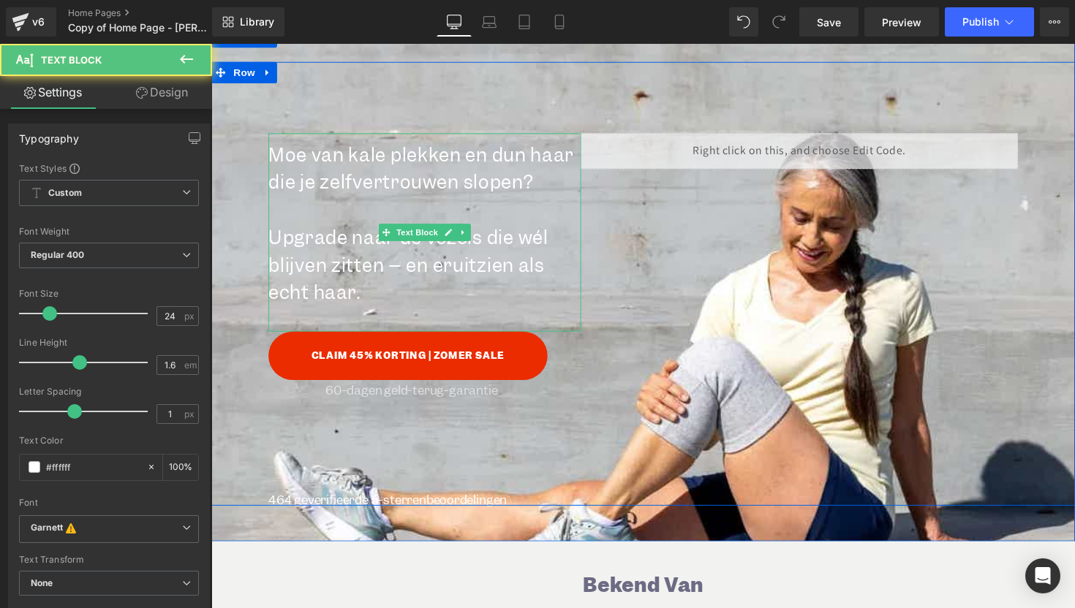
click at [530, 178] on p "Moe van kale plekken en dun haar die je zelfvertrouwen slopen?" at bounding box center [430, 172] width 320 height 56
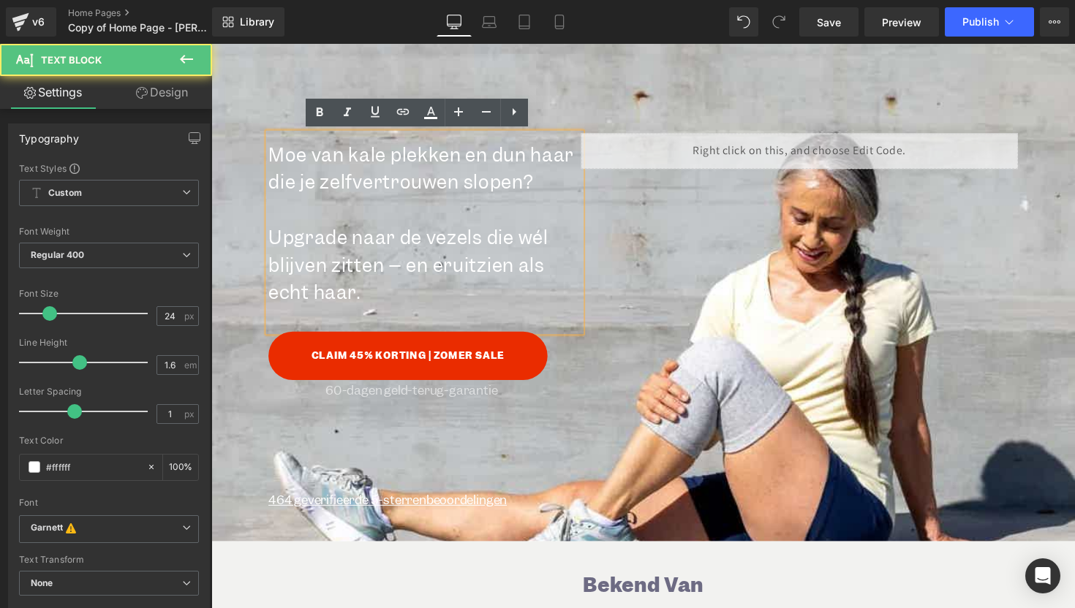
click at [734, 285] on div "Moe van kale plekken en dun haar die je zelfvertrouwen slopen? Upgrade naar de …" at bounding box center [653, 289] width 885 height 455
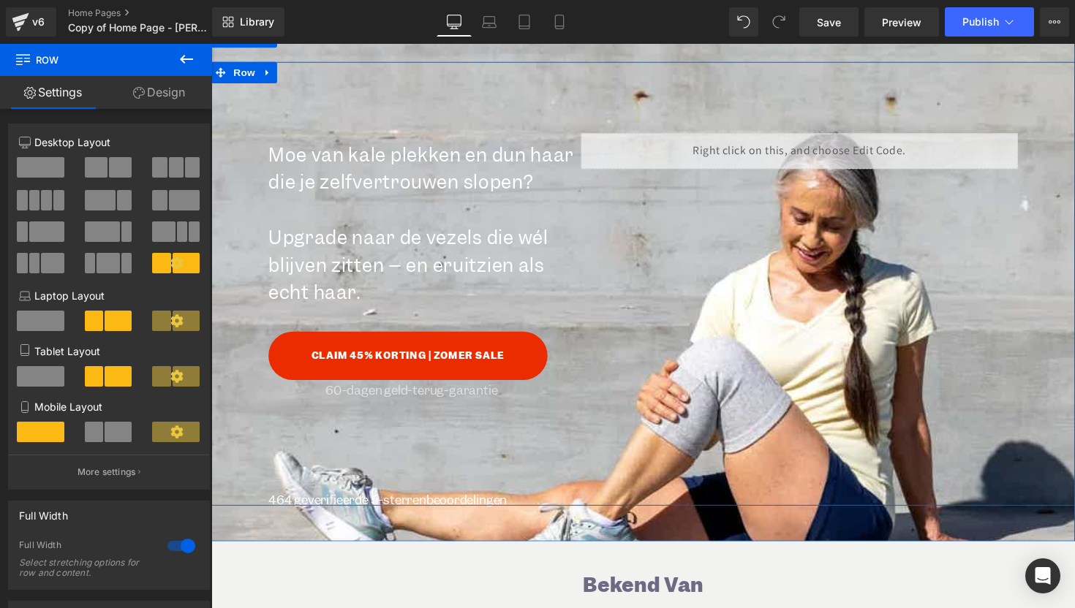
scroll to position [114, 0]
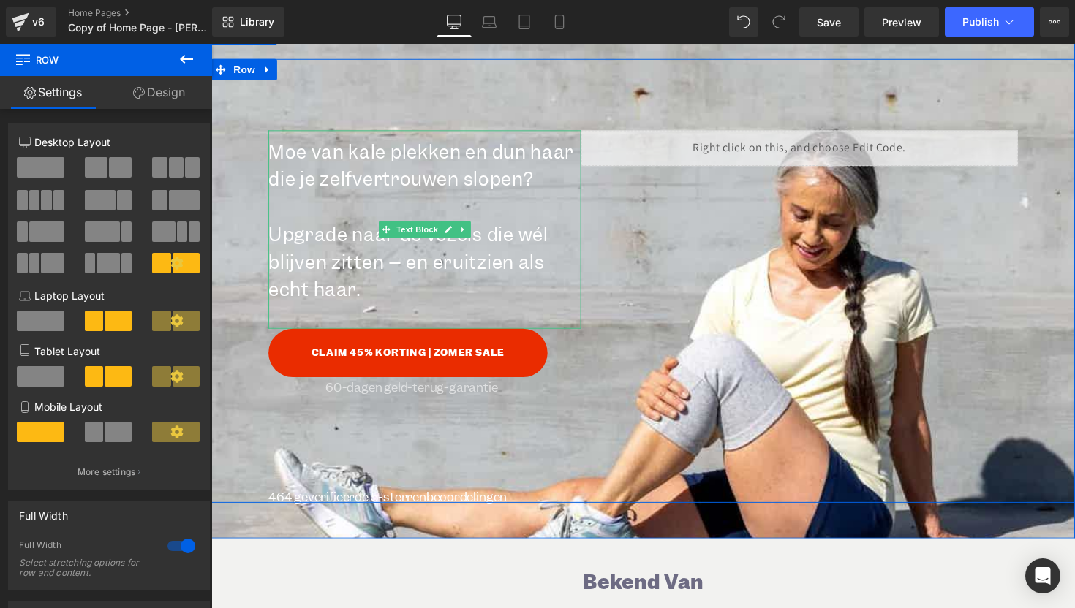
click at [366, 211] on p at bounding box center [430, 211] width 320 height 28
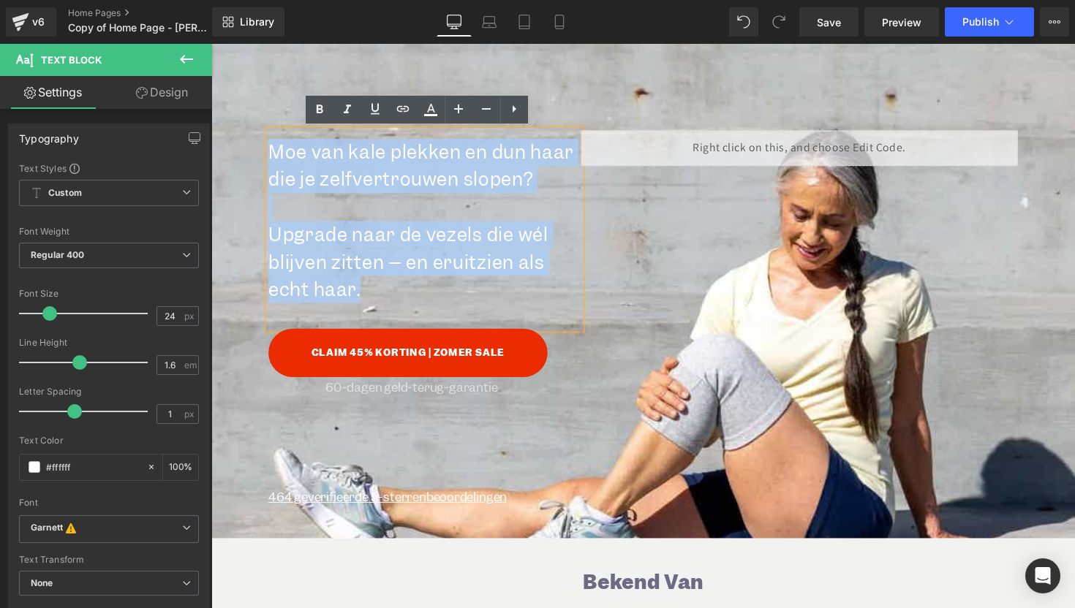
drag, startPoint x: 390, startPoint y: 304, endPoint x: 269, endPoint y: 154, distance: 192.9
click at [270, 154] on div "Moe van kale plekken en dun haar die je zelfvertrouwen slopen? Upgrade naar de …" at bounding box center [430, 233] width 320 height 203
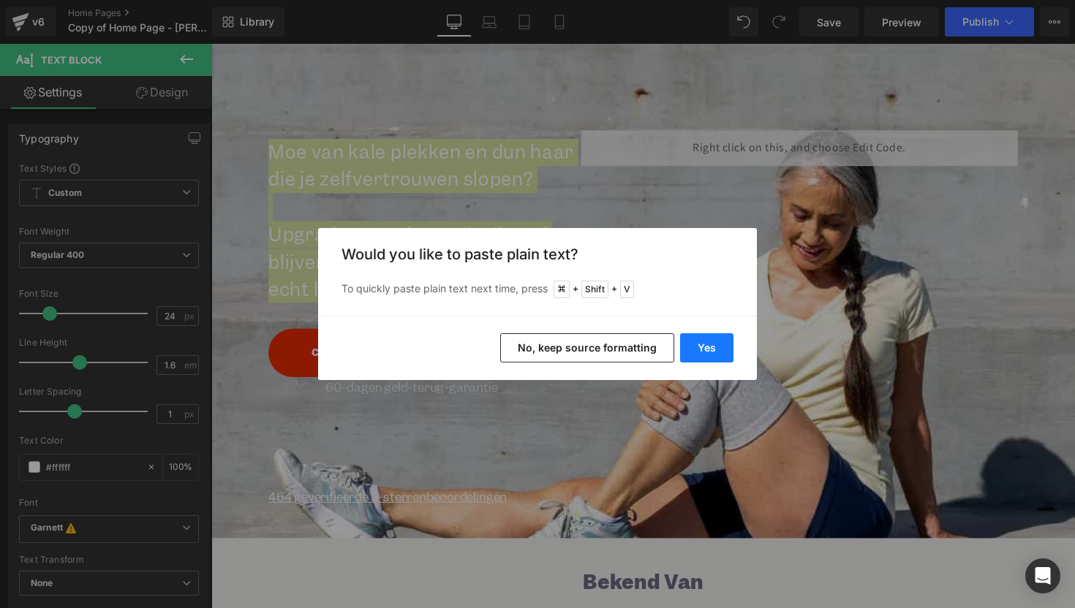
click at [690, 339] on button "Yes" at bounding box center [706, 347] width 53 height 29
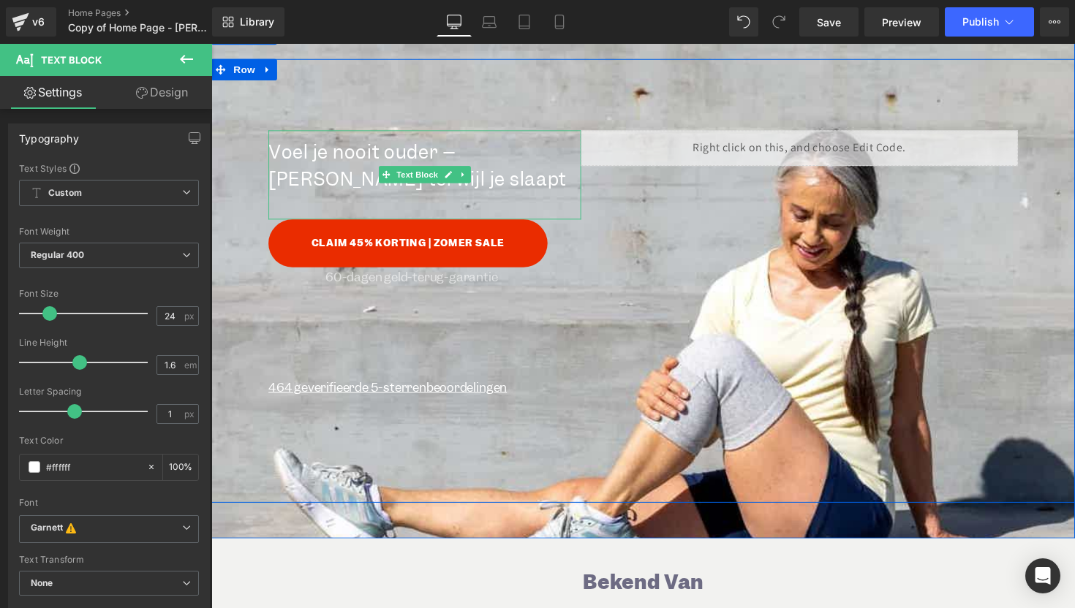
click at [430, 193] on p "Voel je nooit ouder – [PERSON_NAME] terwijl je slaapt" at bounding box center [430, 169] width 320 height 56
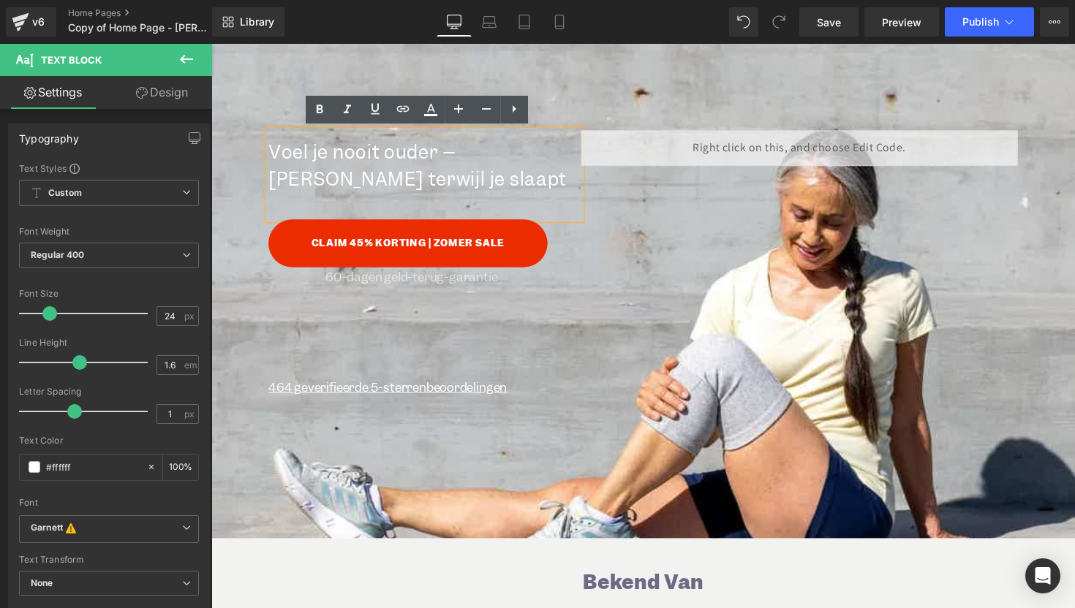
drag, startPoint x: 425, startPoint y: 189, endPoint x: 262, endPoint y: 146, distance: 167.8
click at [270, 146] on div "Voel je nooit ouder – [PERSON_NAME] terwijl je slaapt" at bounding box center [430, 177] width 320 height 91
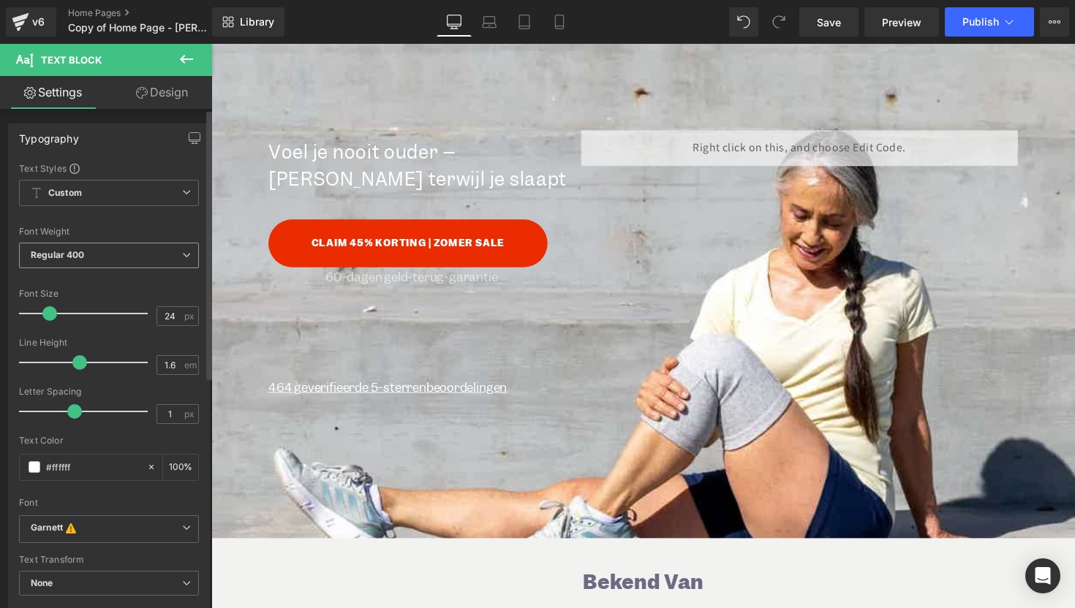
click at [91, 258] on span "Regular 400" at bounding box center [109, 256] width 180 height 26
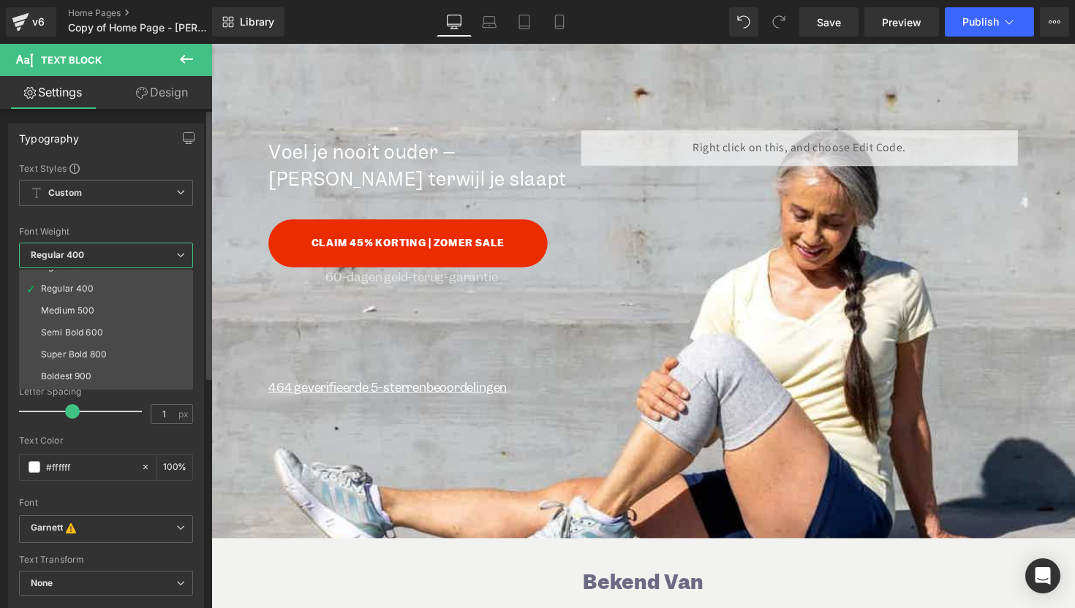
scroll to position [121, 0]
click at [90, 380] on li "Bolder" at bounding box center [109, 379] width 181 height 22
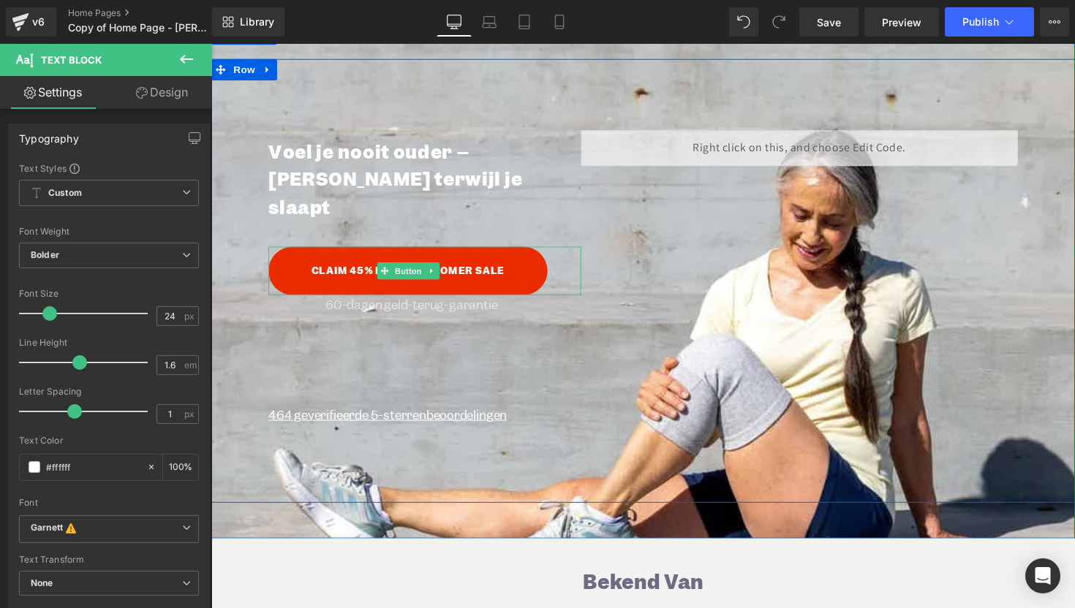
click at [510, 258] on link "CLAIM 45% KORTING | ZOMER SALE" at bounding box center [413, 277] width 286 height 50
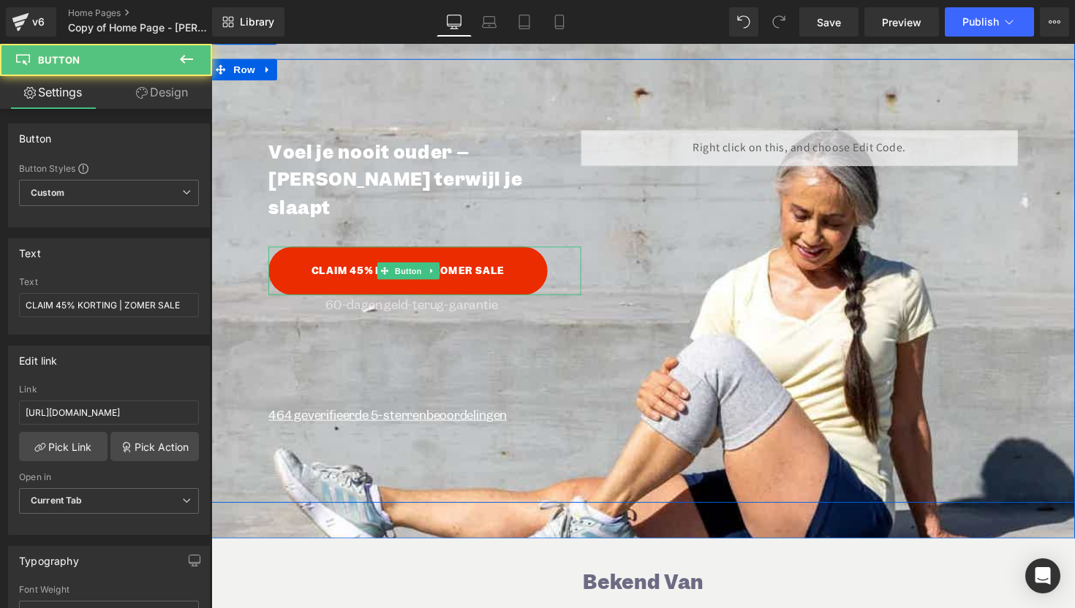
click at [464, 252] on link "CLAIM 45% KORTING | ZOMER SALE" at bounding box center [413, 277] width 286 height 50
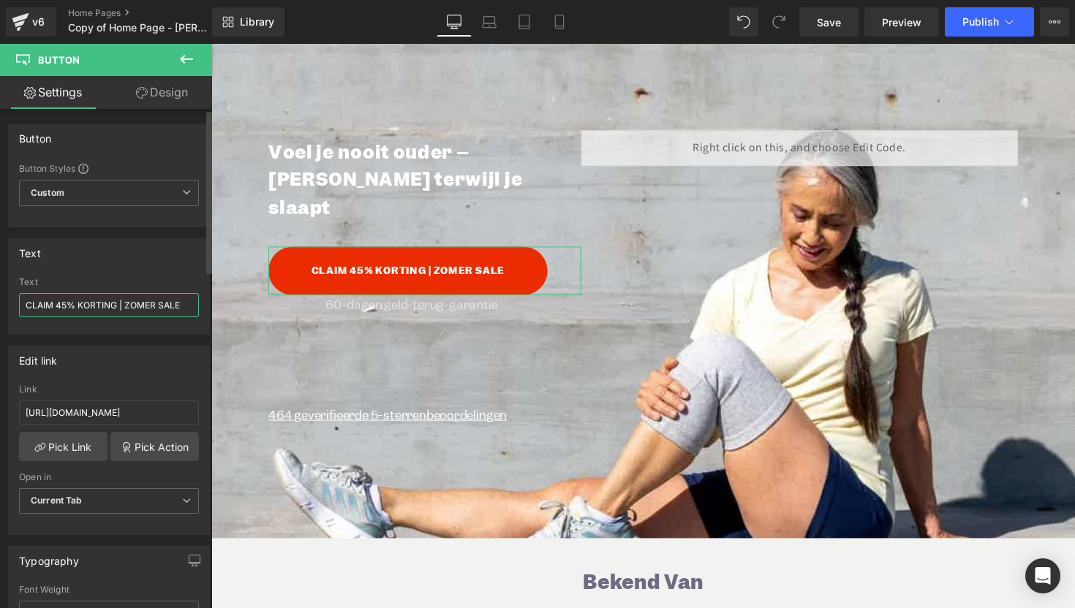
click at [71, 303] on input "CLAIM 45% KORTING | ZOMER SALE" at bounding box center [109, 305] width 180 height 24
click at [159, 304] on input "CLAIM 50% KORTING | ZOMER SALE" at bounding box center [109, 305] width 180 height 24
click at [178, 304] on input "CLAIM 50% KORTING | ZOMSALE" at bounding box center [109, 305] width 180 height 24
type input "CLAIM 50% KORTING | Herfst sale"
click at [75, 407] on input "[URL][DOMAIN_NAME]" at bounding box center [109, 413] width 180 height 24
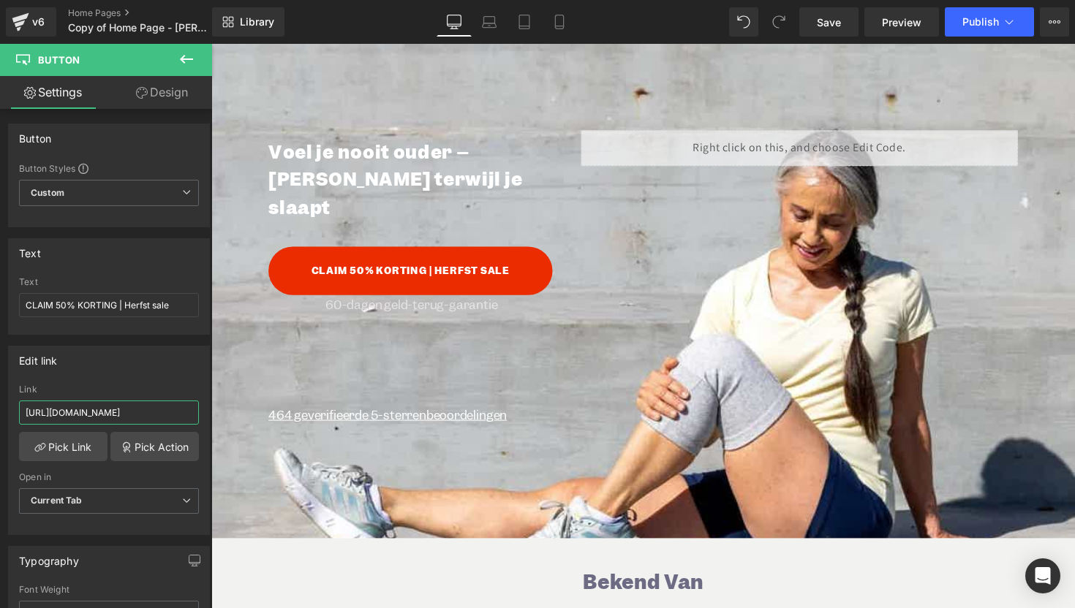
scroll to position [0, 159]
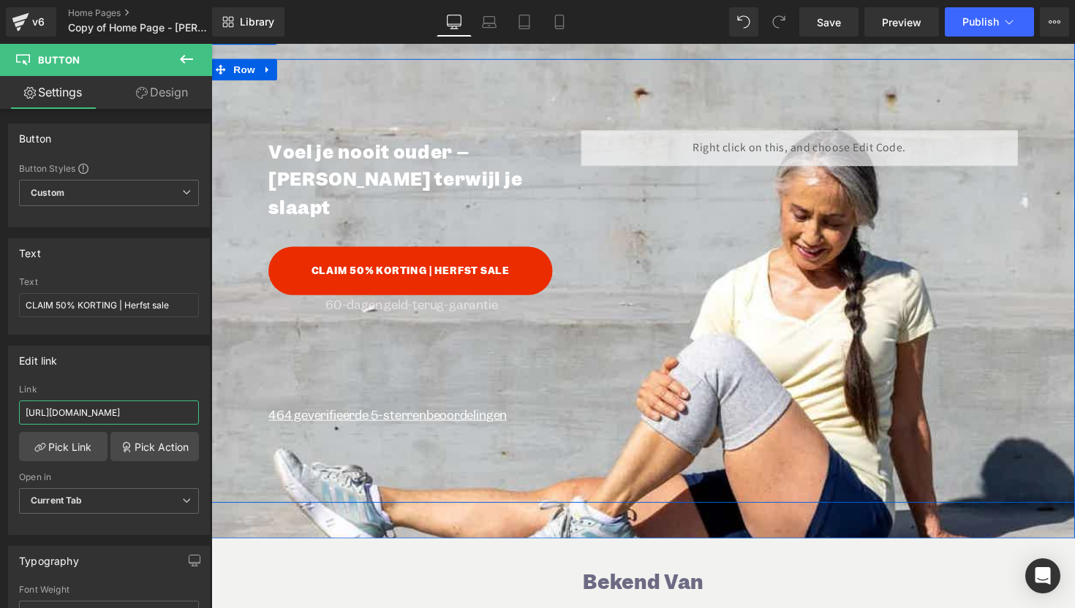
drag, startPoint x: 235, startPoint y: 455, endPoint x: 264, endPoint y: 420, distance: 44.7
paste input "[URL][DOMAIN_NAME]"
type input "[URL][DOMAIN_NAME]"
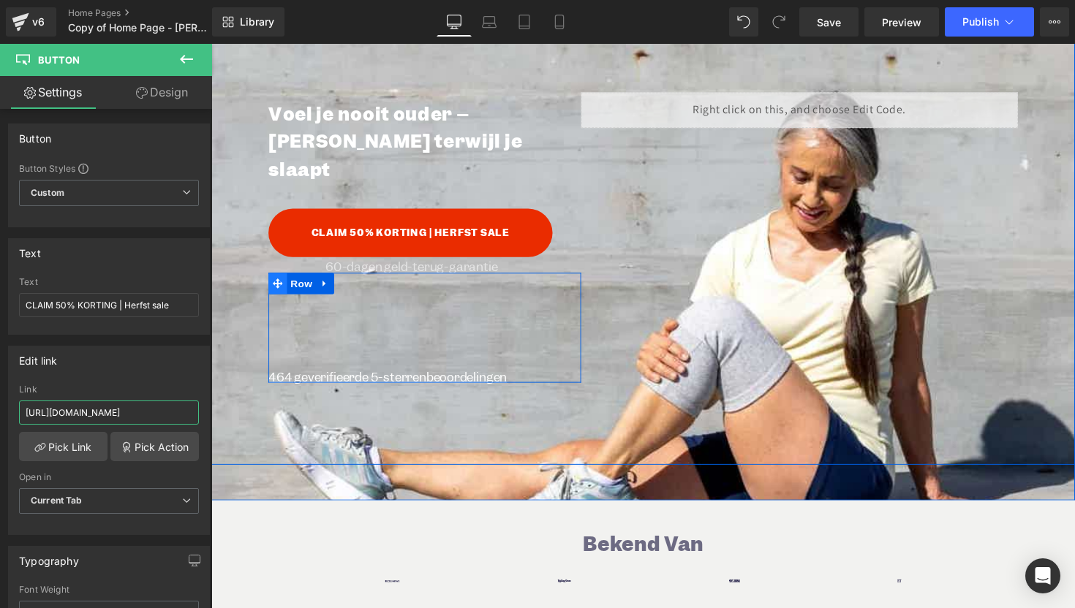
scroll to position [154, 0]
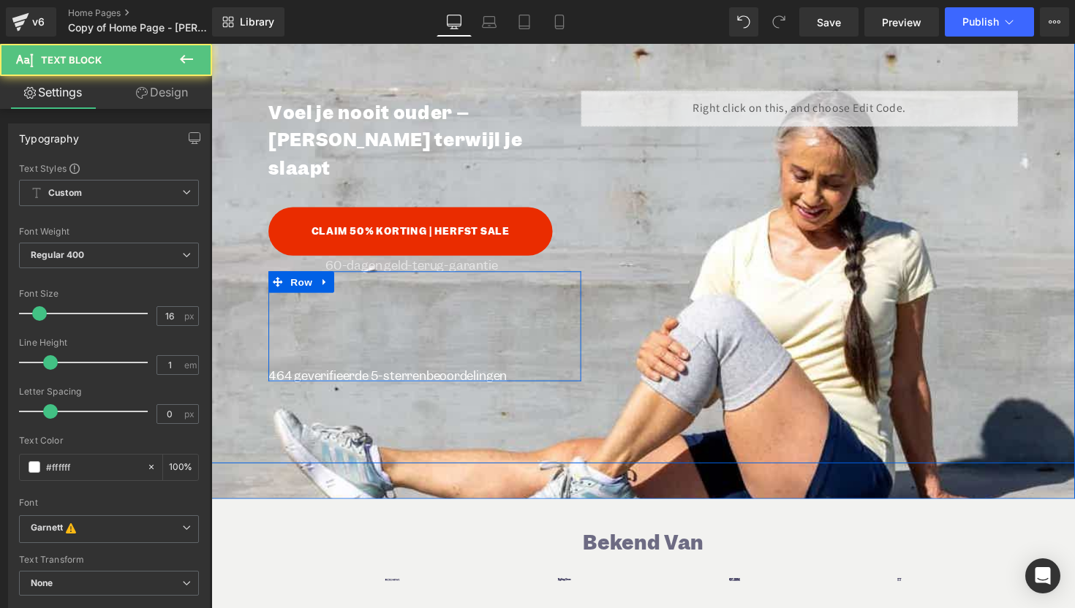
click at [364, 376] on u "464 geverifieerde 5-sterrenbeoordelingen" at bounding box center [392, 384] width 244 height 16
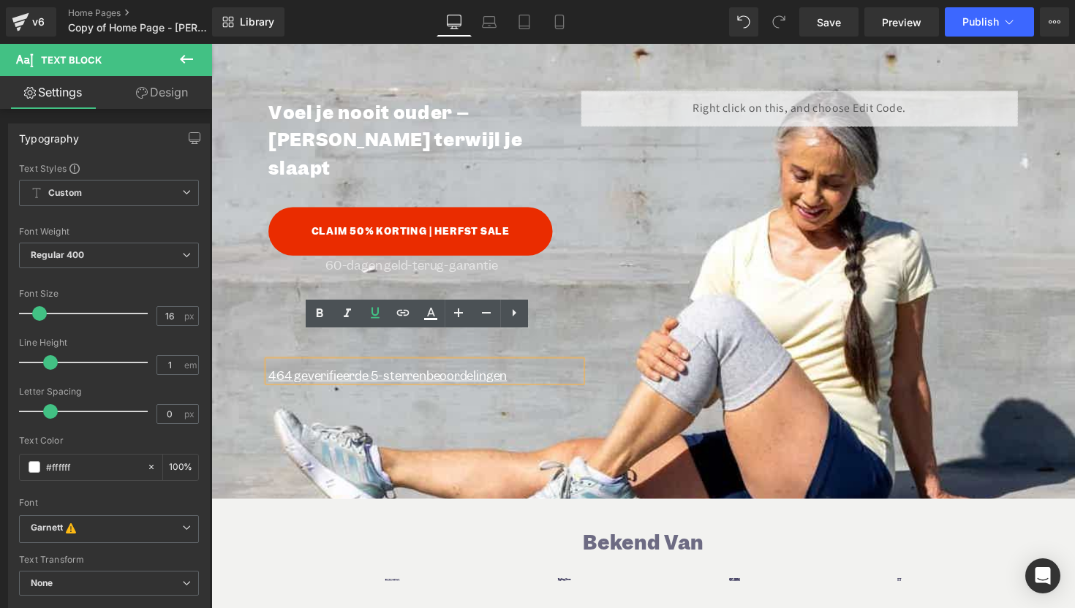
click at [286, 376] on u "464 geverifieerde 5-sterrenbeoordelingen" at bounding box center [392, 384] width 244 height 16
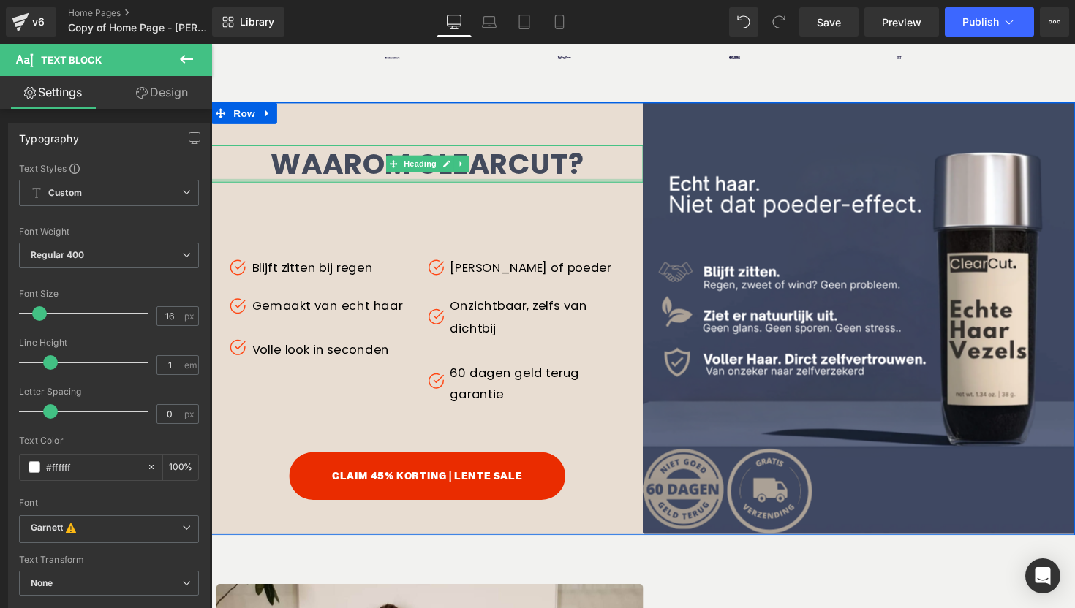
scroll to position [694, 0]
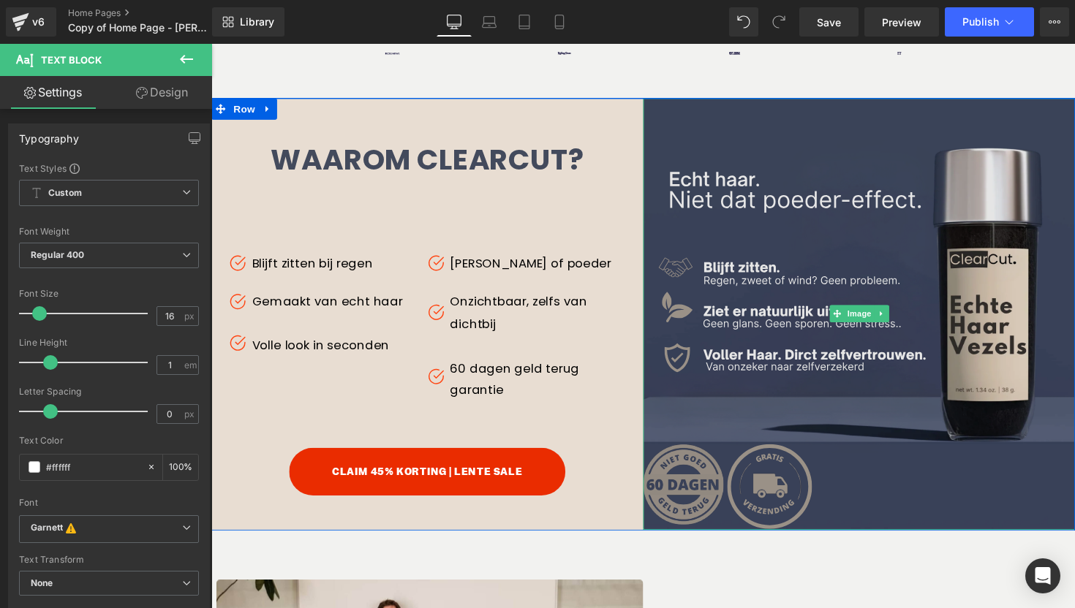
click at [774, 172] on img at bounding box center [875, 320] width 442 height 442
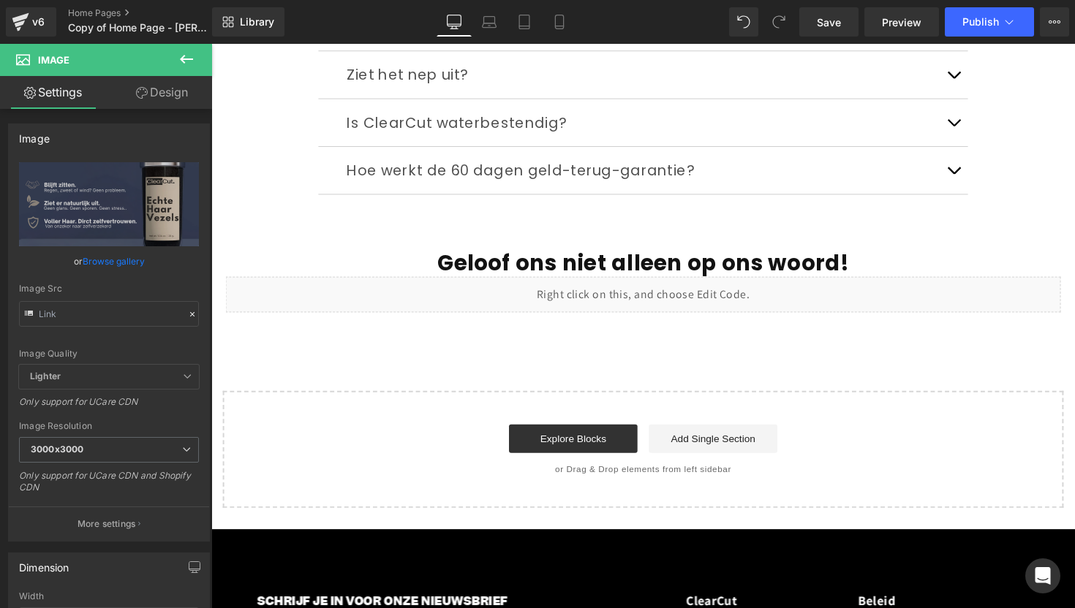
scroll to position [1644, 0]
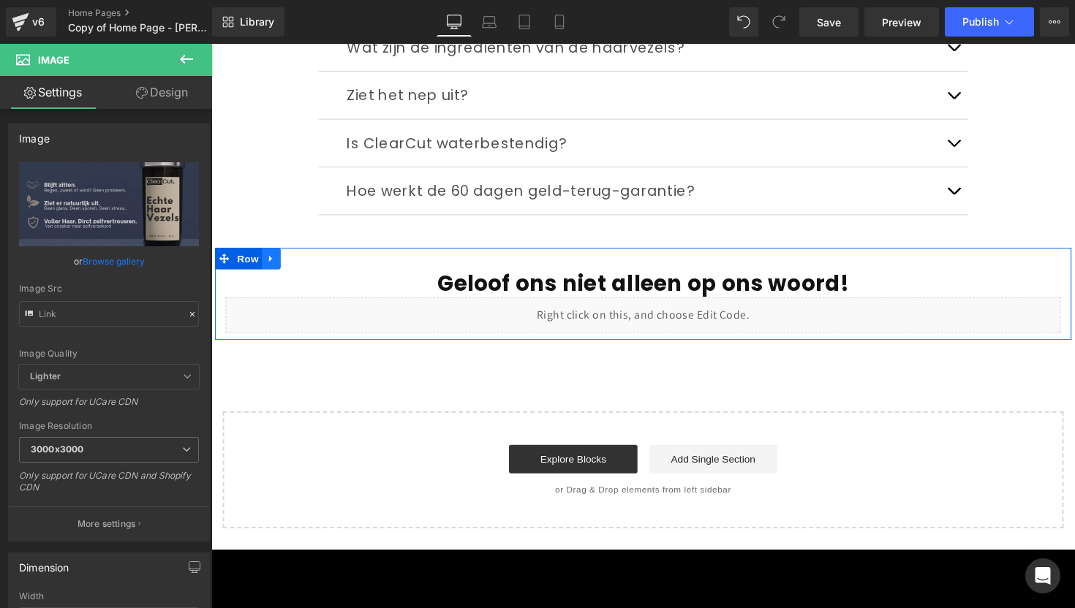
click at [271, 265] on icon at bounding box center [273, 264] width 10 height 11
click at [330, 265] on icon at bounding box center [330, 264] width 10 height 11
click at [273, 262] on icon at bounding box center [273, 264] width 10 height 11
click at [312, 264] on icon at bounding box center [311, 264] width 10 height 10
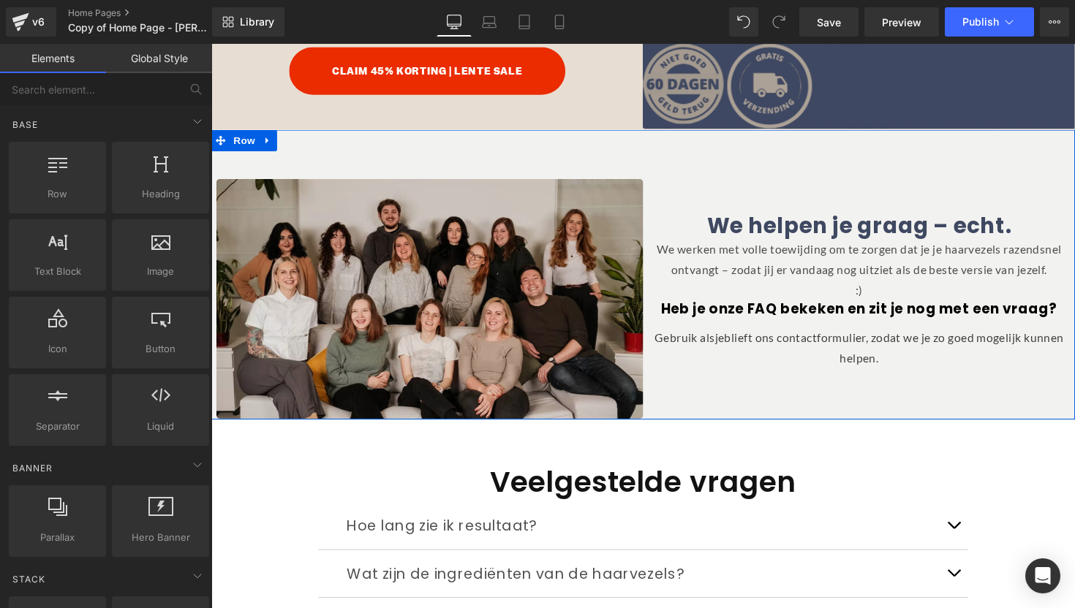
scroll to position [1038, 0]
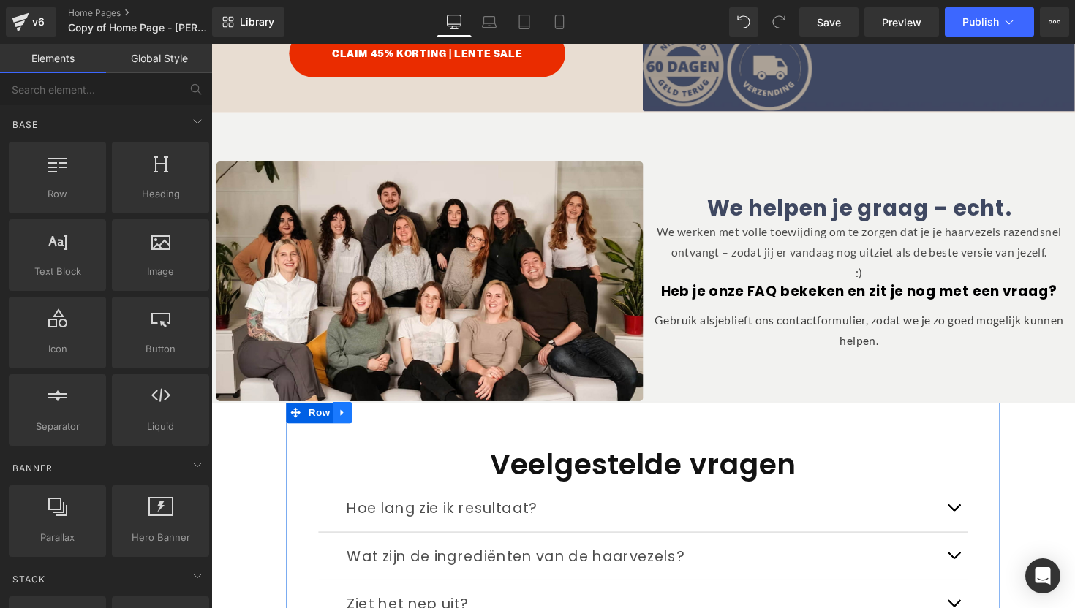
click at [345, 416] on icon at bounding box center [346, 421] width 10 height 11
click at [385, 411] on link at bounding box center [383, 422] width 19 height 22
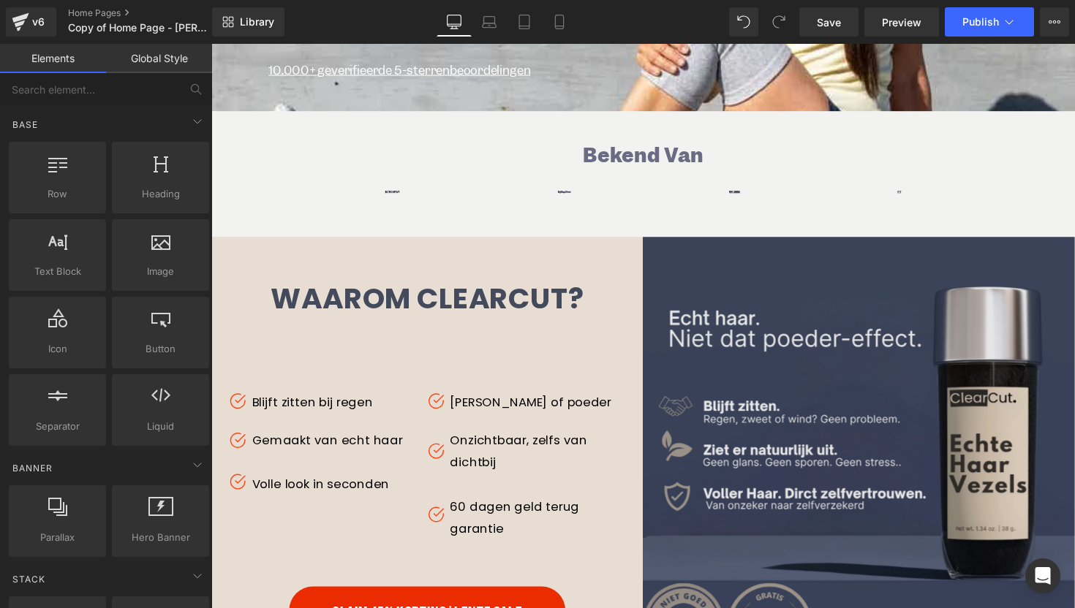
scroll to position [450, 0]
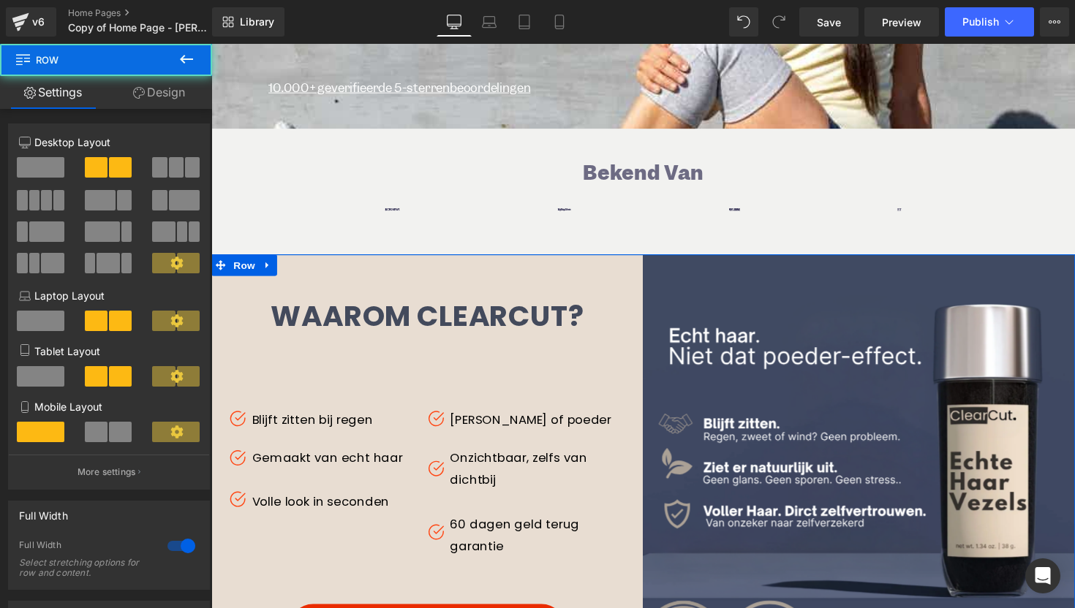
click at [614, 260] on div "WAAROM CLEARCUT? Heading Blijft zitten bij regen Text Block Gemaakt van echt ha…" at bounding box center [432, 464] width 442 height 408
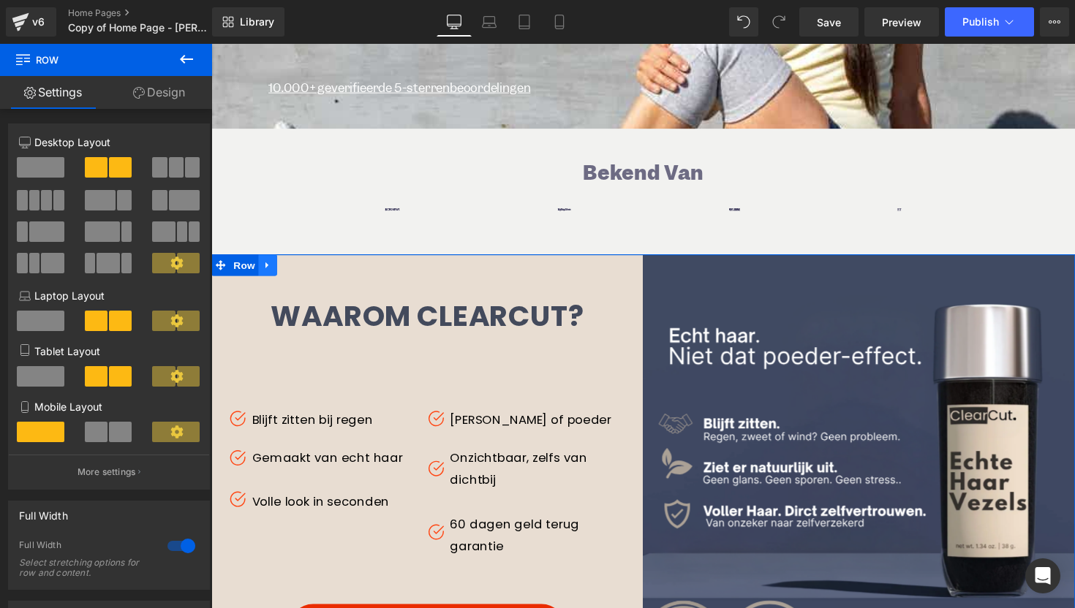
click at [267, 267] on icon at bounding box center [268, 270] width 3 height 7
click at [305, 265] on icon at bounding box center [307, 270] width 10 height 10
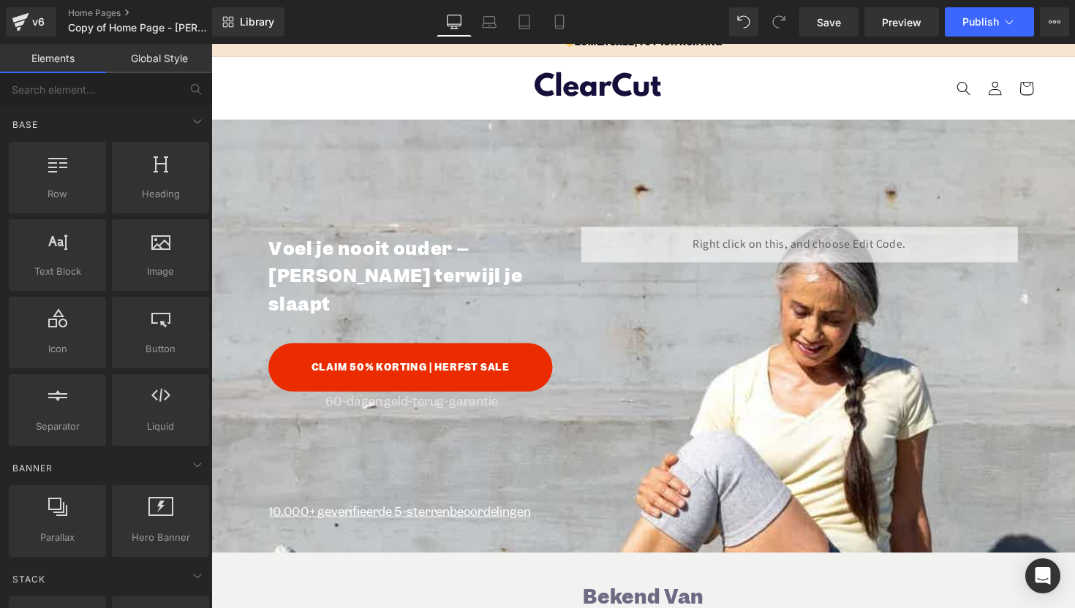
scroll to position [0, 0]
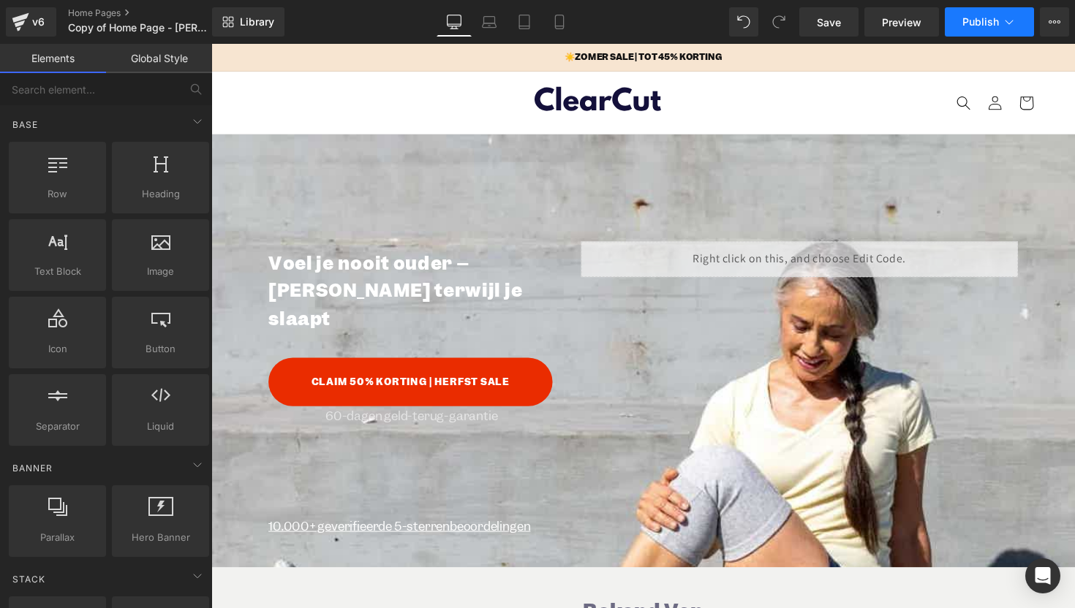
click at [967, 25] on span "Publish" at bounding box center [980, 22] width 37 height 12
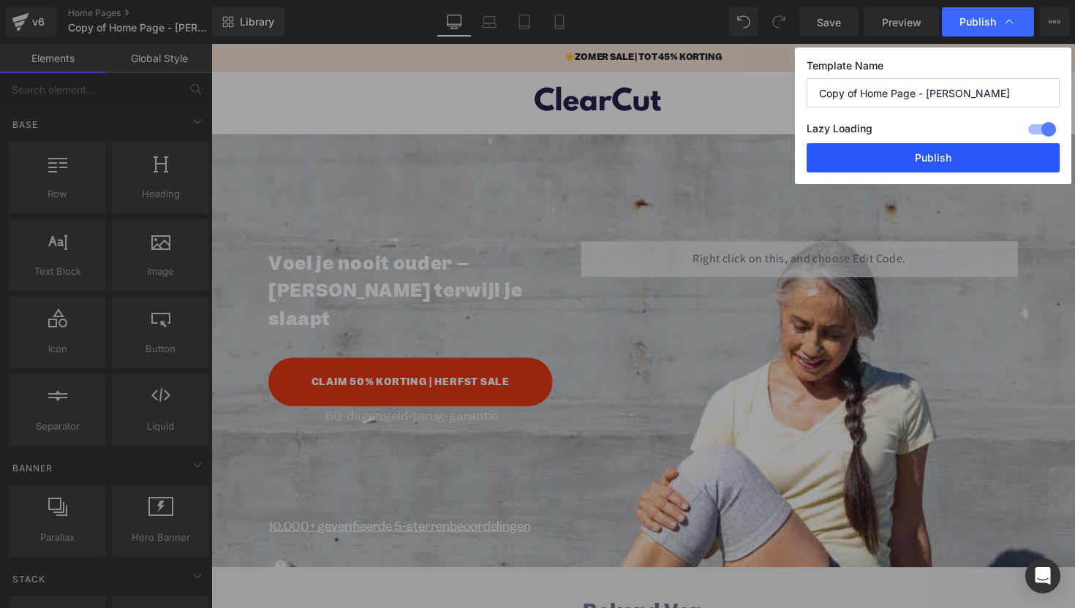
click at [891, 157] on button "Publish" at bounding box center [932, 157] width 253 height 29
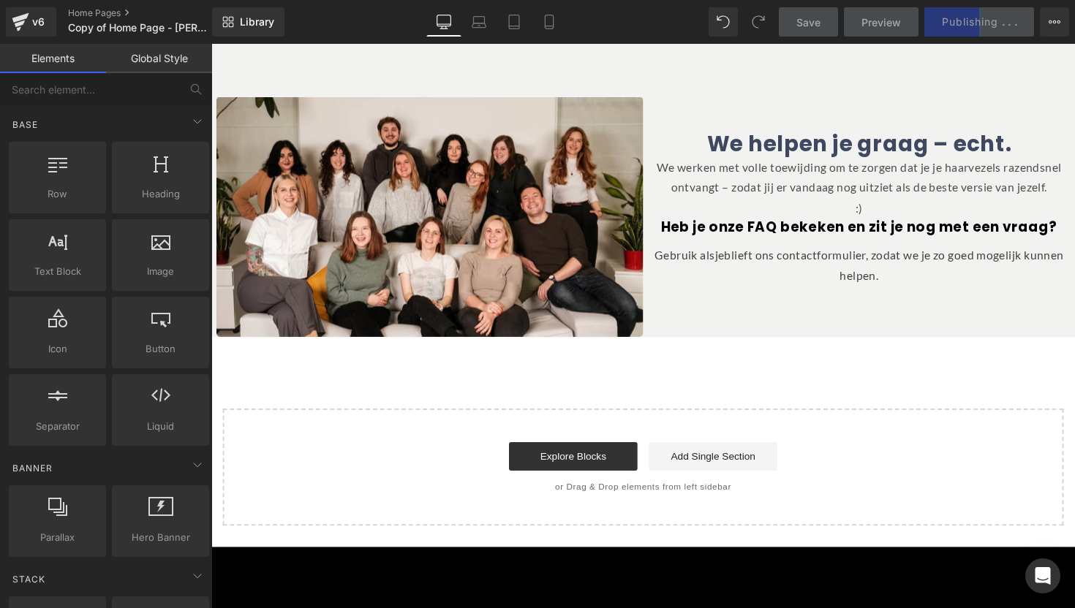
scroll to position [664, 0]
